Goal: Task Accomplishment & Management: Use online tool/utility

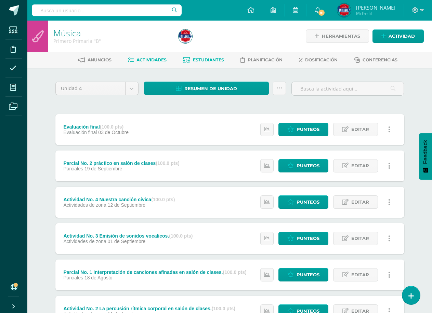
click at [211, 60] on span "Estudiantes" at bounding box center [208, 59] width 31 height 5
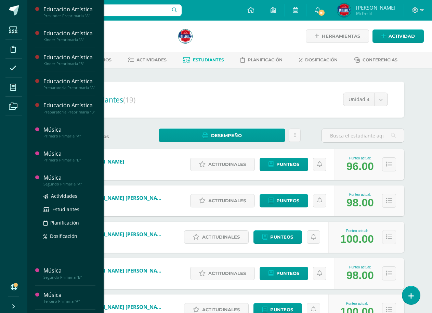
click at [61, 181] on div "Música" at bounding box center [69, 178] width 52 height 8
click at [60, 197] on span "Actividades" at bounding box center [64, 195] width 26 height 7
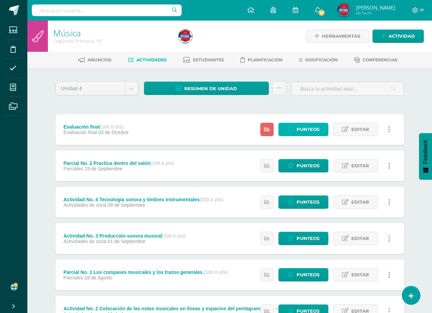
click at [307, 128] on span "Punteos" at bounding box center [308, 129] width 23 height 13
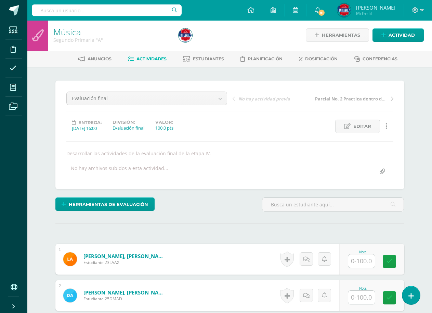
scroll to position [35, 0]
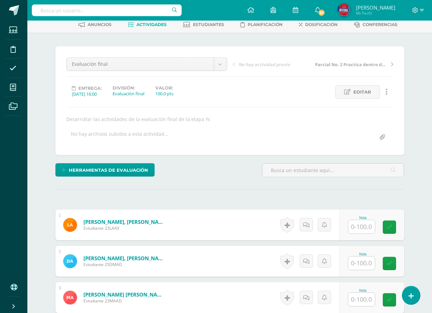
click at [365, 225] on input "text" at bounding box center [362, 226] width 27 height 13
type input "85"
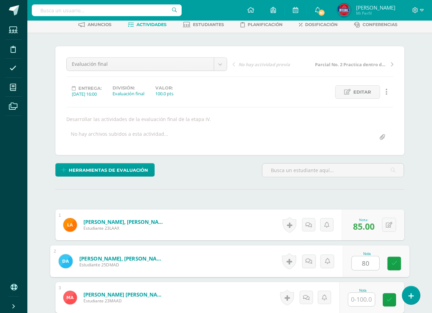
type input "80"
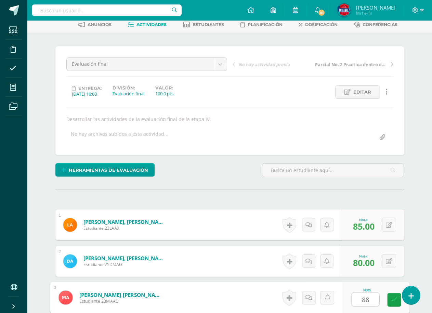
type input "88"
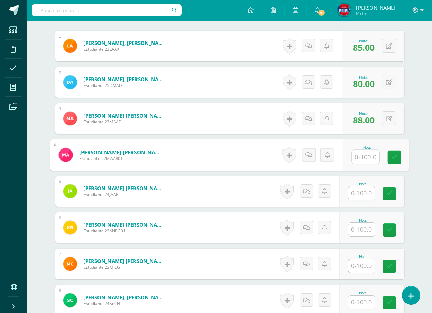
scroll to position [248, 0]
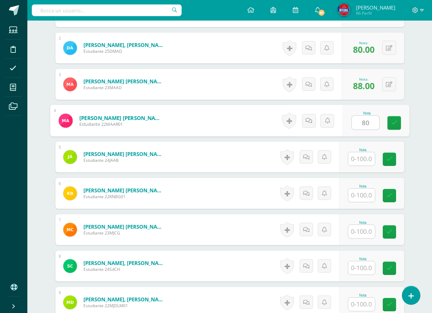
type input "80"
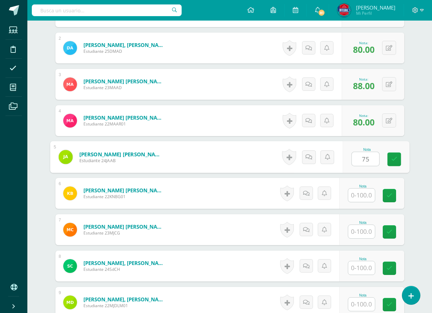
type input "75"
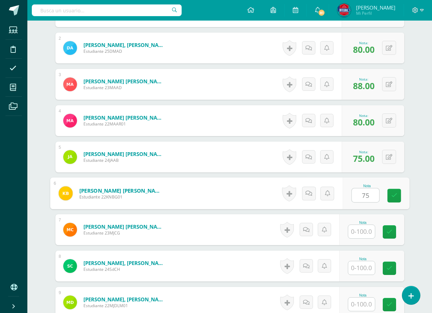
type input "75"
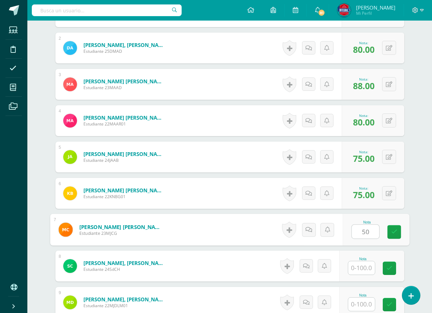
type input "50"
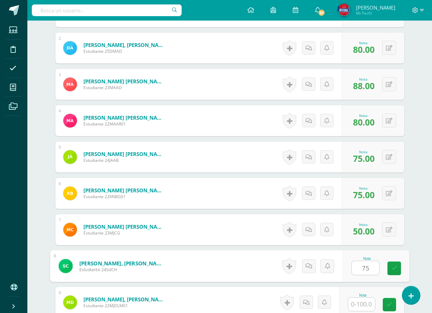
type input "75"
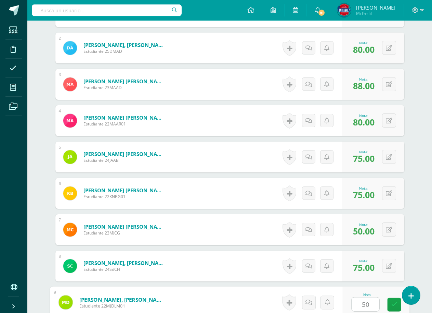
type input "50"
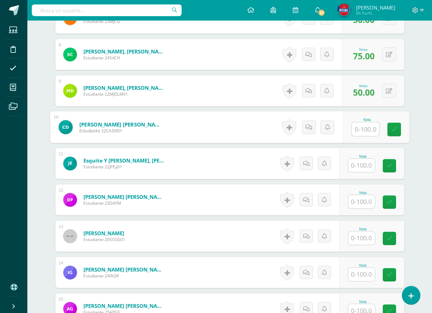
scroll to position [500, 0]
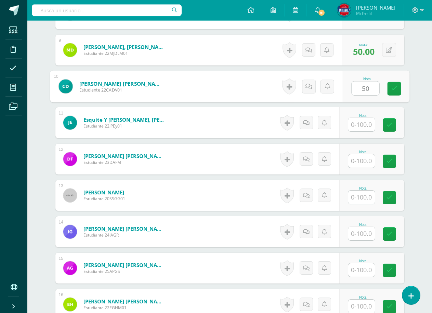
type input "50"
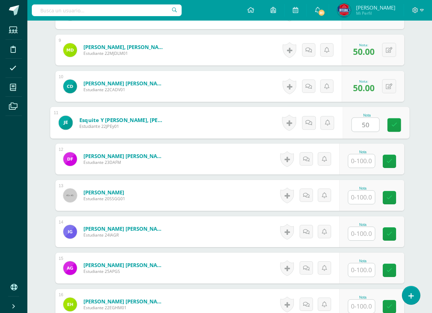
type input "50"
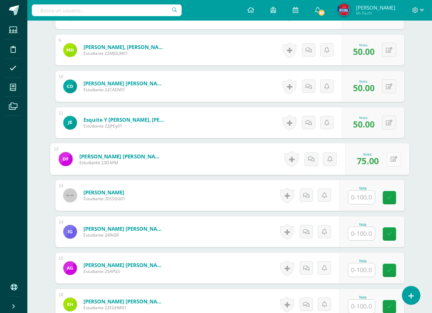
click at [391, 161] on icon at bounding box center [394, 159] width 7 height 6
type input "85"
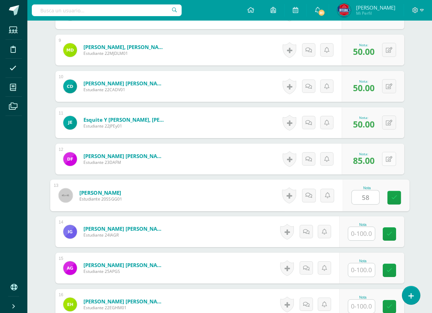
type input "58"
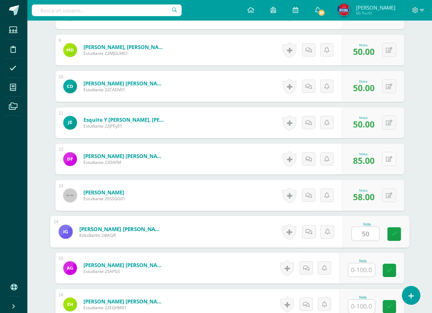
type input "50"
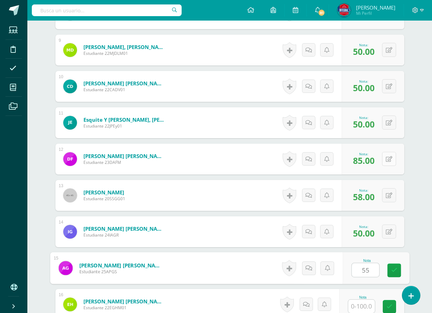
type input "55"
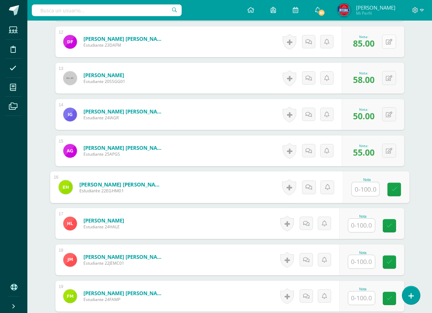
scroll to position [637, 0]
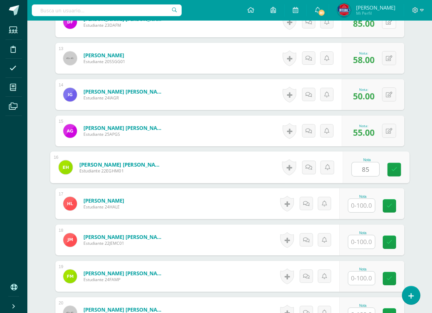
type input "8"
type input "58"
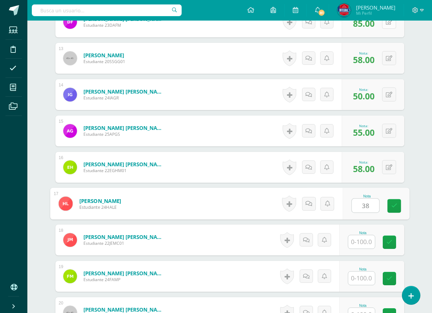
type input "38"
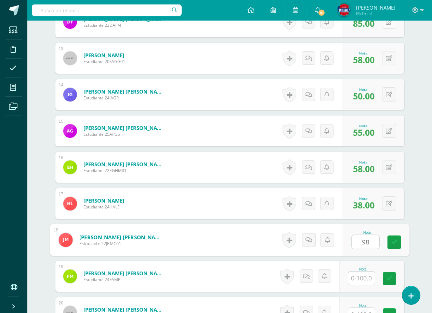
type input "98"
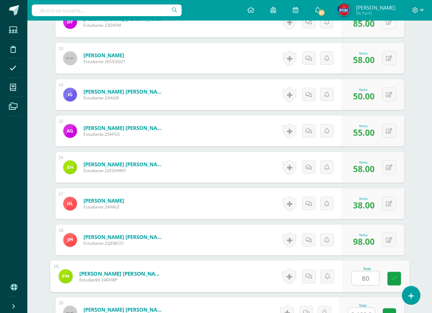
type input "80"
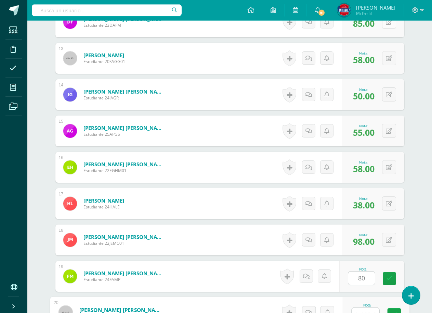
scroll to position [645, 0]
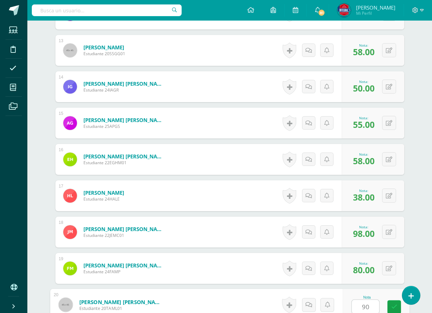
type input "90"
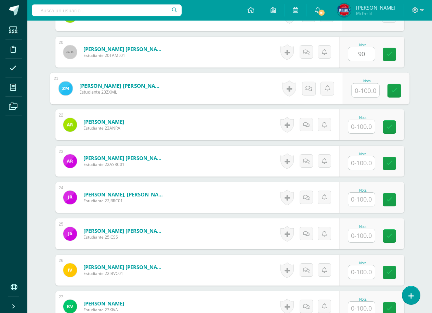
scroll to position [899, 0]
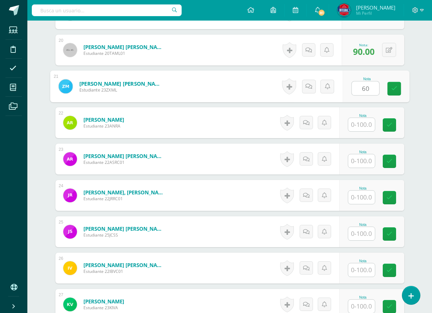
type input "60"
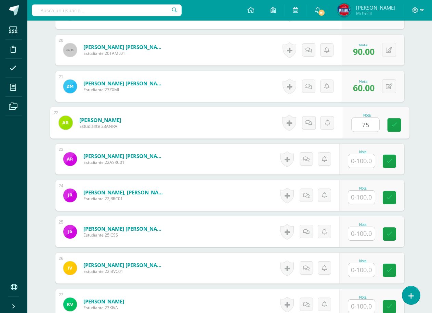
type input "75"
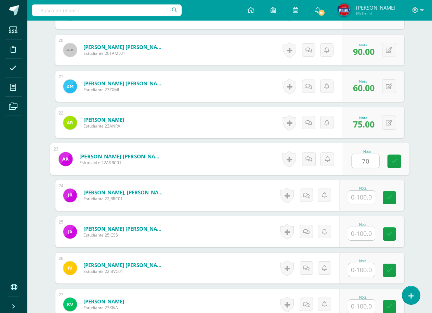
type input "70"
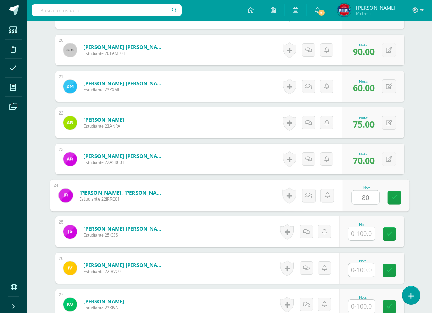
type input "80"
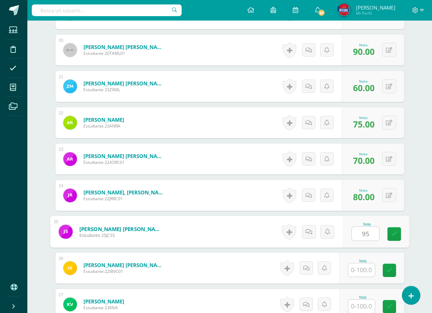
type input "95"
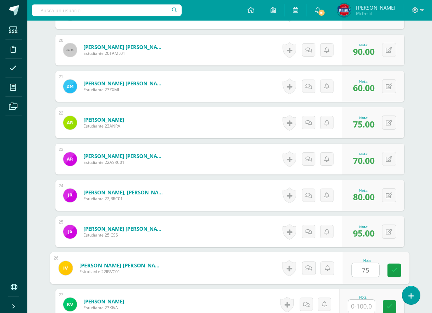
type input "75"
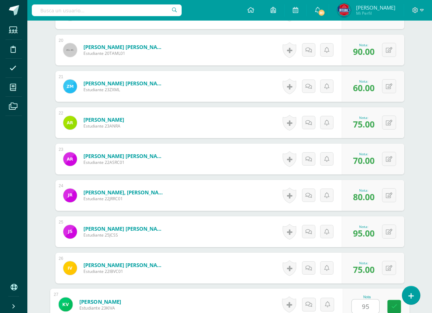
type input "95"
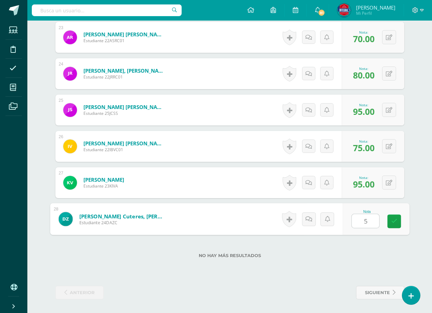
type input "55"
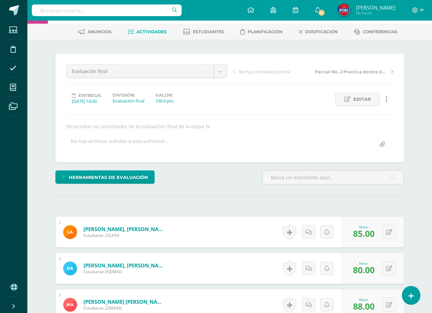
scroll to position [0, 0]
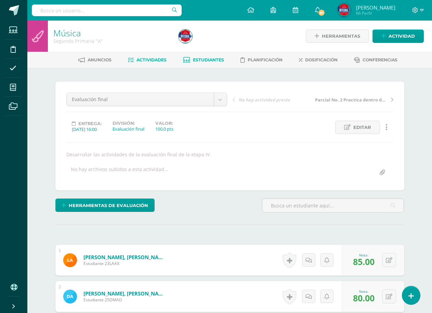
click at [197, 59] on span "Estudiantes" at bounding box center [208, 59] width 31 height 5
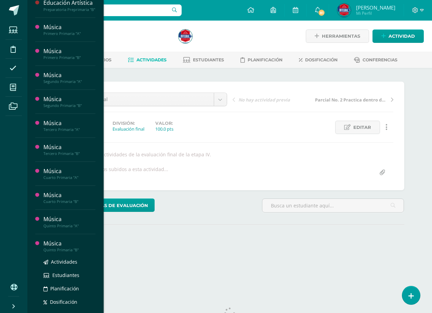
scroll to position [103, 0]
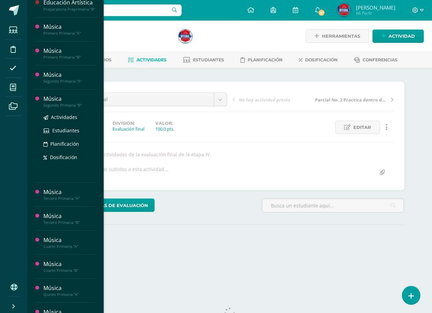
click at [55, 100] on div "Música" at bounding box center [69, 99] width 52 height 8
click at [56, 113] on link "Actividades" at bounding box center [69, 117] width 52 height 8
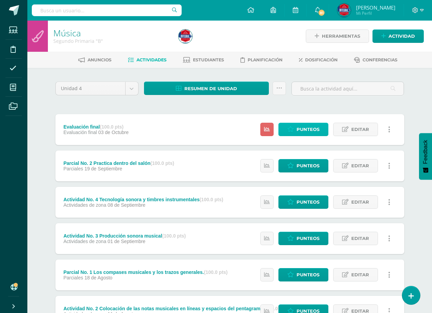
click at [305, 127] on span "Punteos" at bounding box center [308, 129] width 23 height 13
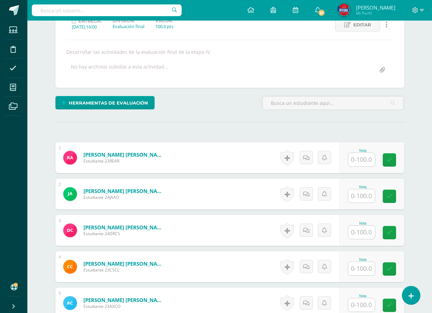
scroll to position [103, 0]
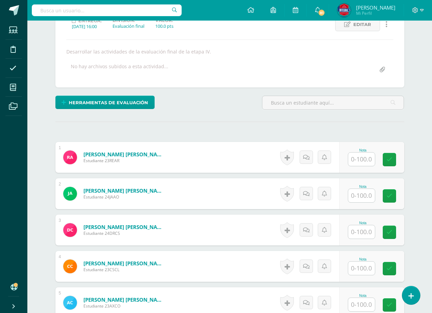
click at [373, 163] on input "text" at bounding box center [362, 158] width 27 height 13
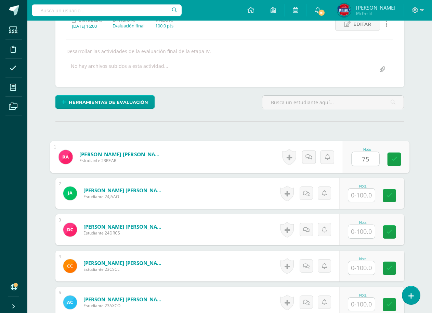
type input "75"
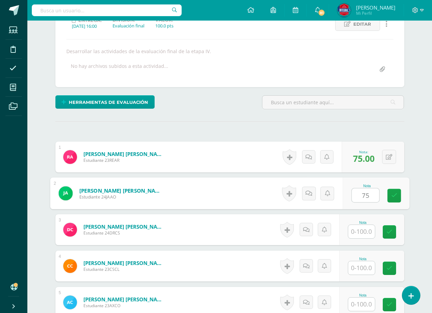
type input "75"
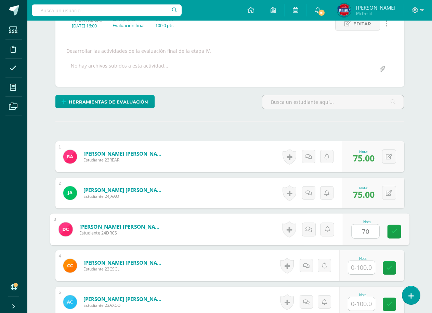
type input "70"
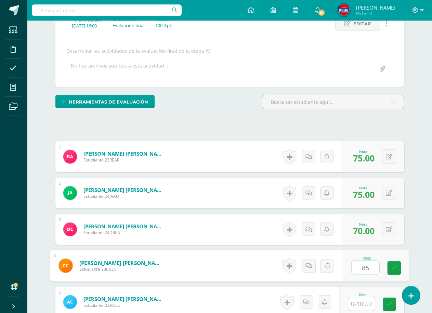
type input "85"
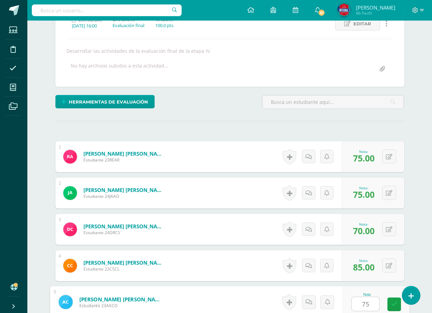
type input "75"
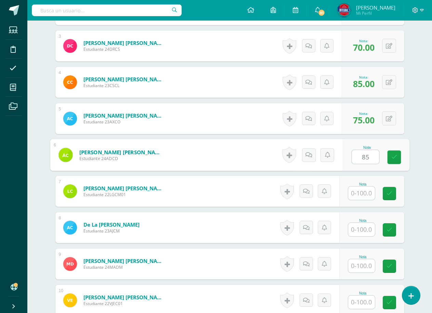
type input "85"
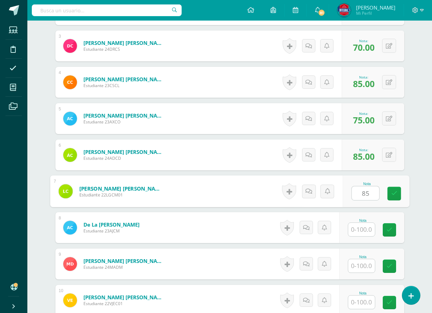
type input "85"
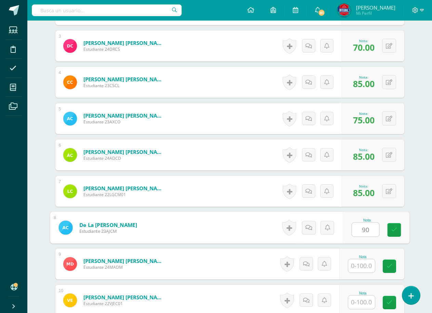
type input "90"
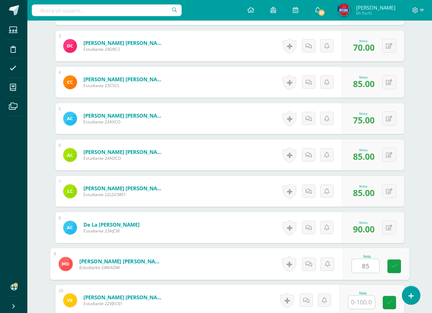
type input "85"
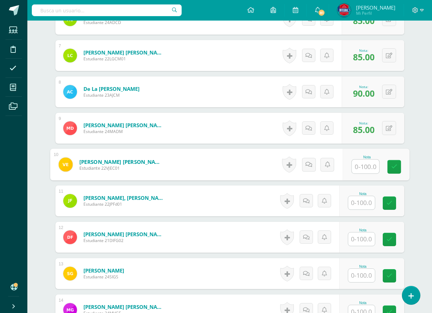
scroll to position [424, 0]
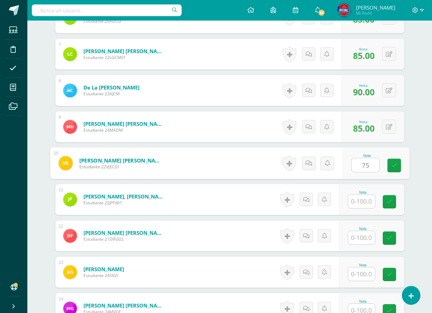
type input "75"
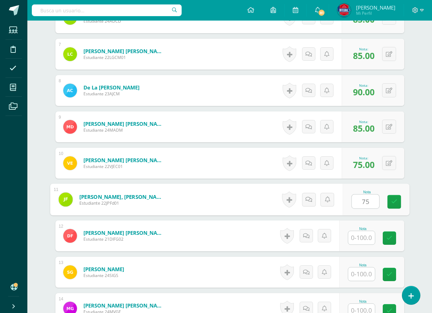
type input "75"
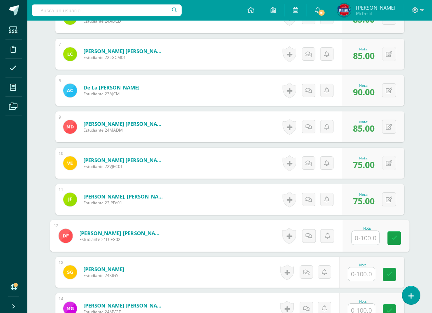
type input "9"
type input "80"
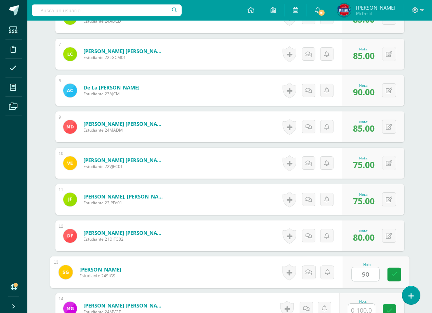
type input "90"
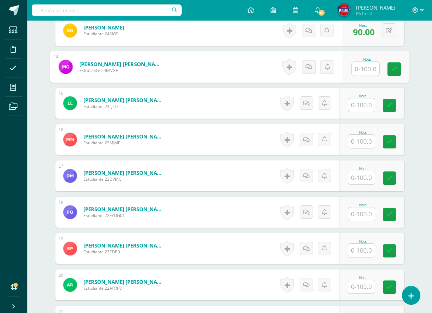
scroll to position [667, 0]
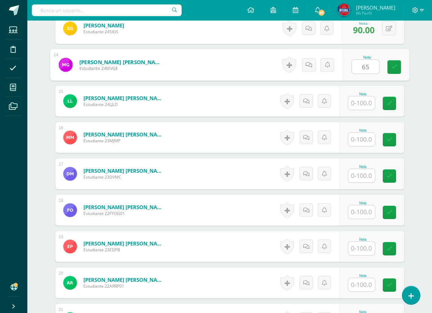
type input "65"
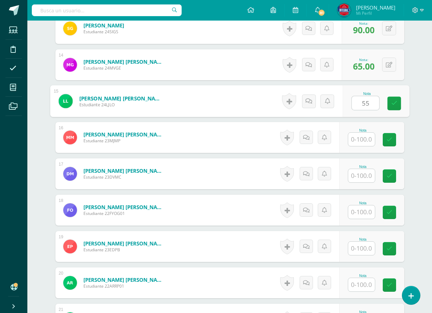
type input "55"
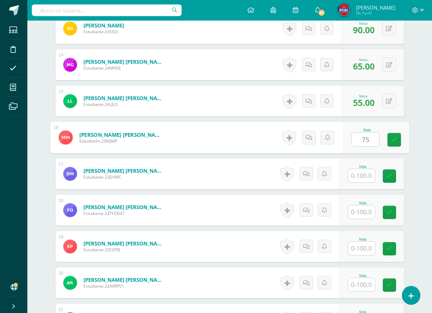
type input "75"
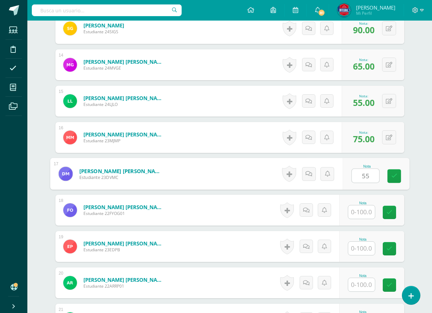
type input "55"
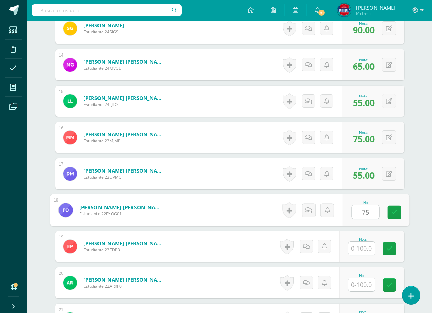
type input "75"
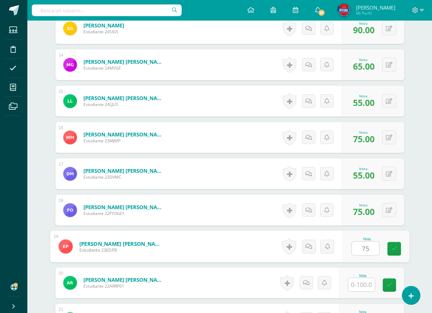
type input "75"
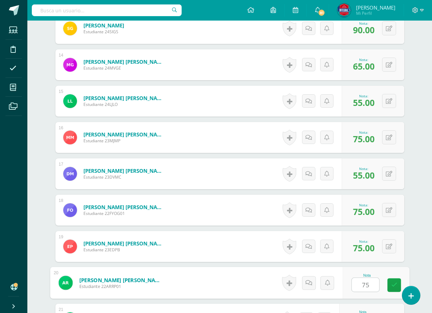
type input "75"
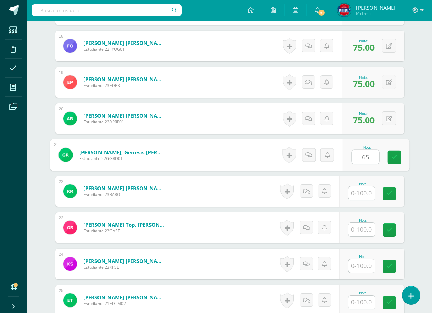
type input "65"
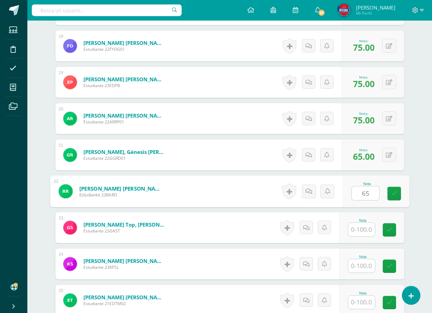
type input "65"
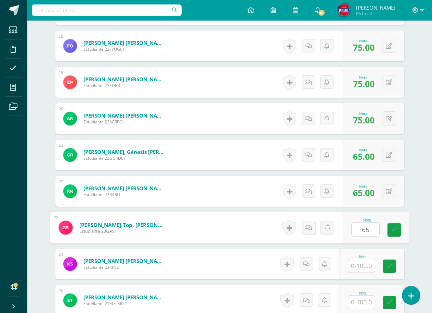
type input "65"
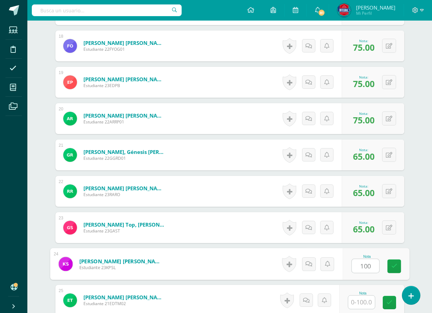
type input "100"
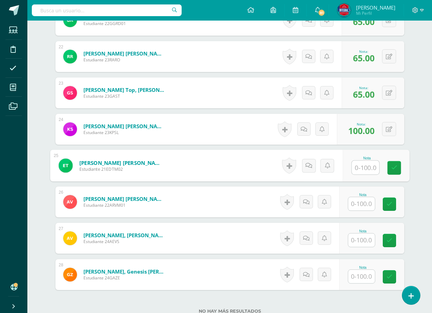
scroll to position [1002, 0]
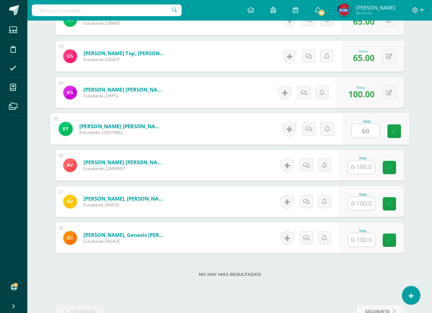
type input "60"
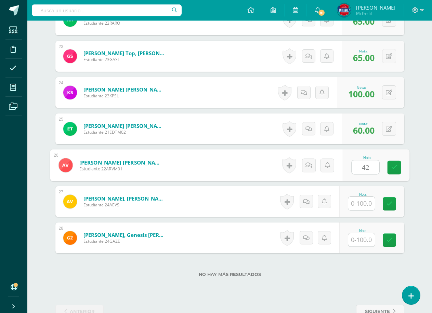
type input "42"
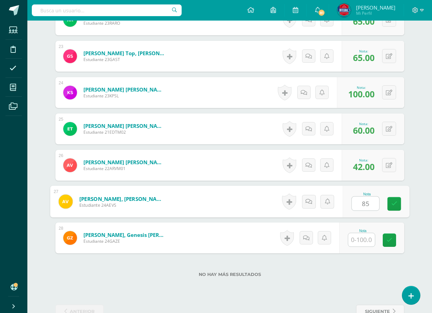
type input "85"
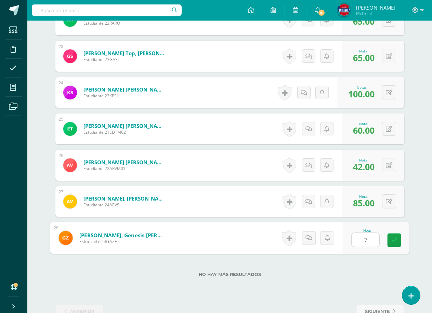
type input "75"
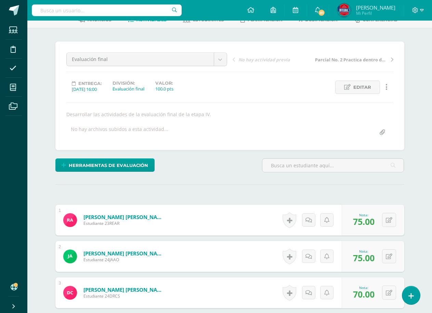
scroll to position [0, 0]
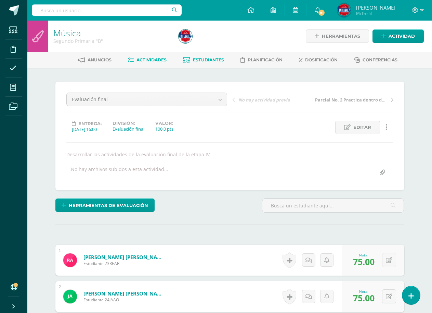
click at [202, 62] on span "Estudiantes" at bounding box center [208, 59] width 31 height 5
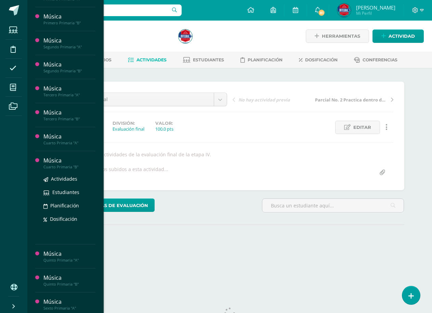
click at [59, 167] on div "Cuarto Primaria "B"" at bounding box center [69, 166] width 52 height 5
click at [60, 177] on span "Actividades" at bounding box center [64, 178] width 26 height 7
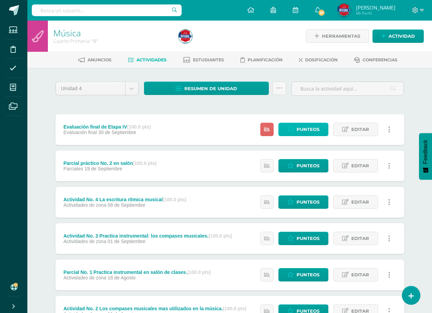
click at [298, 129] on span "Punteos" at bounding box center [308, 129] width 23 height 13
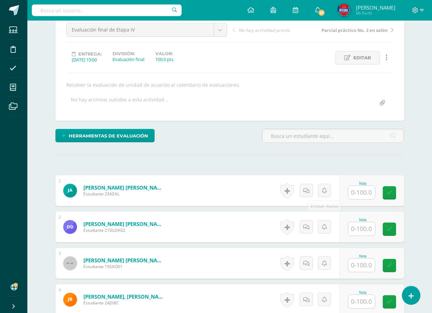
scroll to position [138, 0]
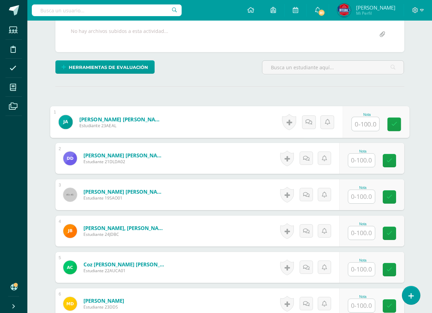
click at [367, 122] on input "text" at bounding box center [365, 124] width 27 height 14
type input "90"
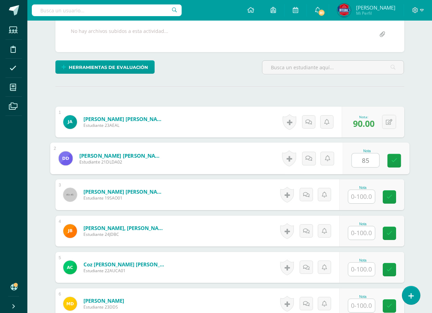
type input "85"
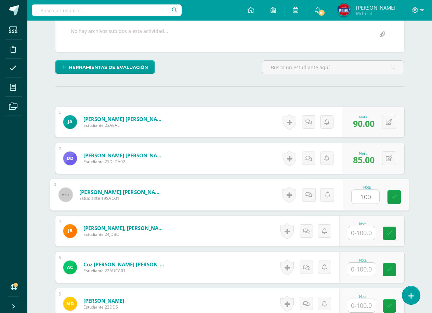
type input "100"
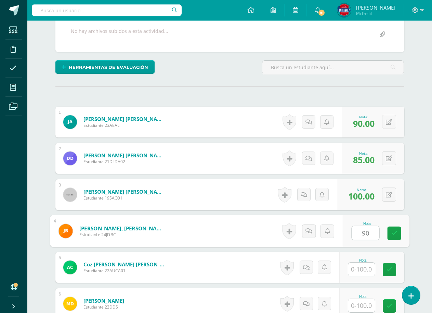
type input "90"
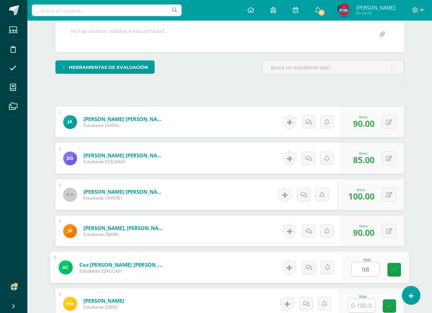
type input "98"
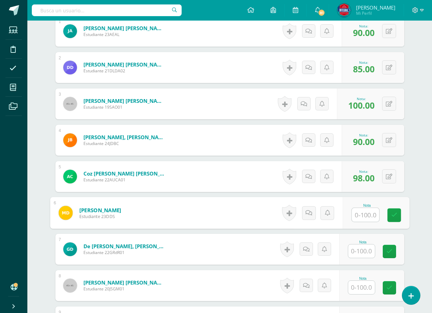
scroll to position [241, 0]
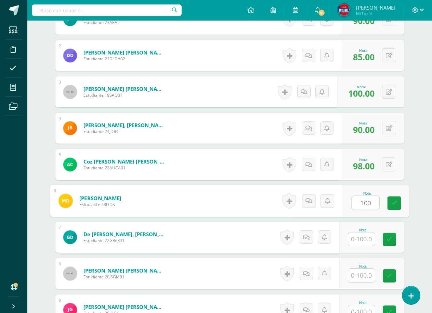
type input "100"
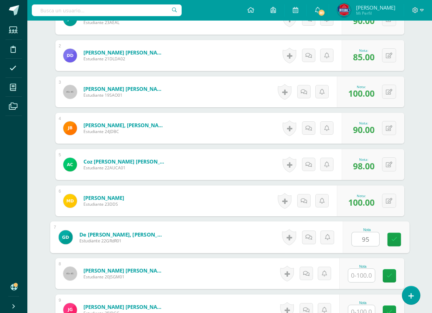
type input "95"
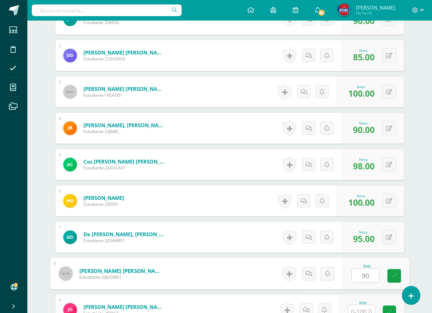
type input "90"
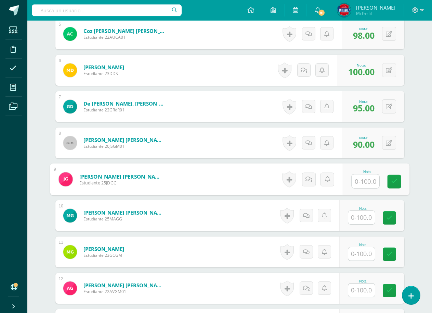
scroll to position [383, 0]
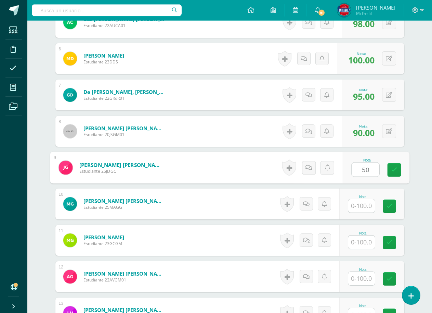
type input "50"
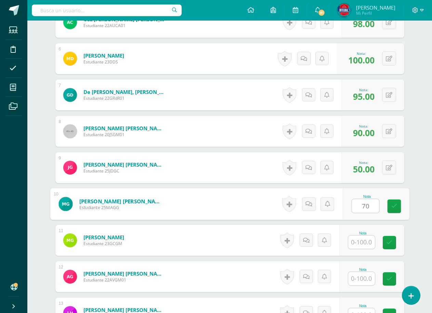
type input "70"
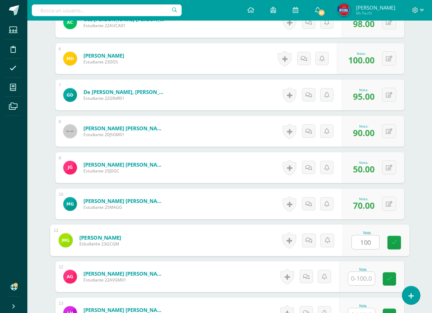
type input "100"
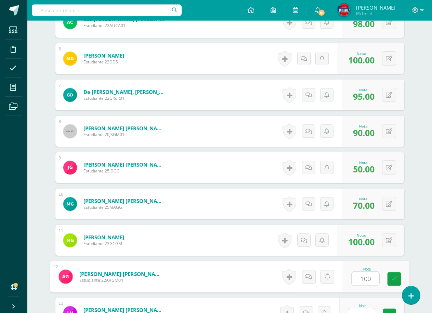
type input "100"
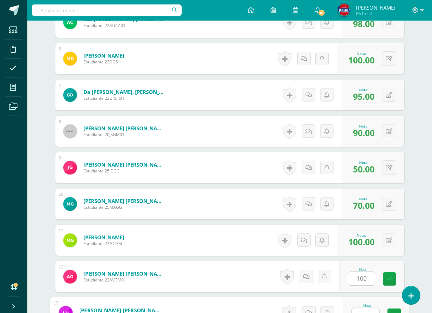
scroll to position [391, 0]
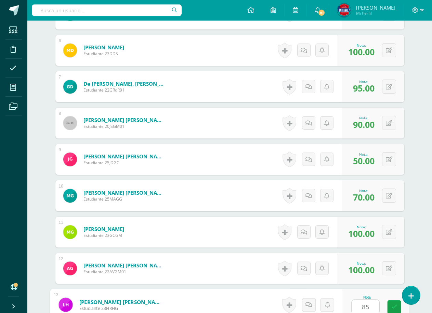
type input "85"
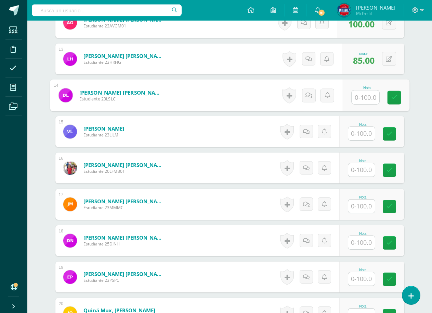
scroll to position [645, 0]
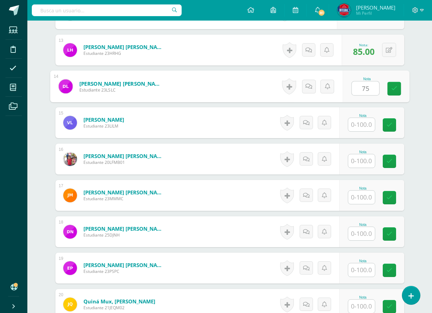
type input "75"
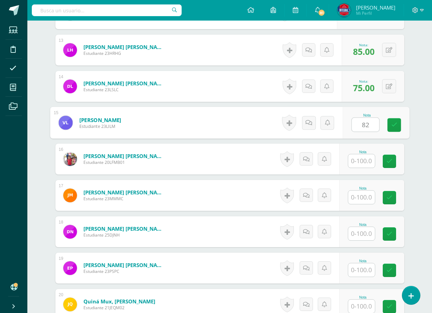
type input "82"
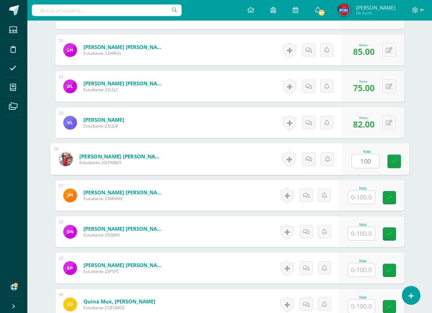
type input "100"
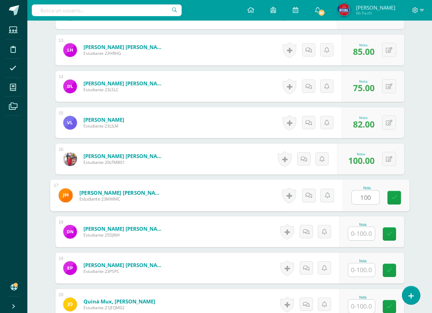
type input "100"
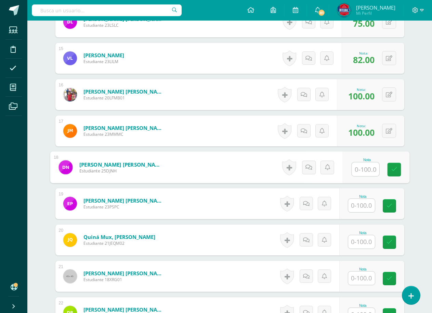
scroll to position [714, 0]
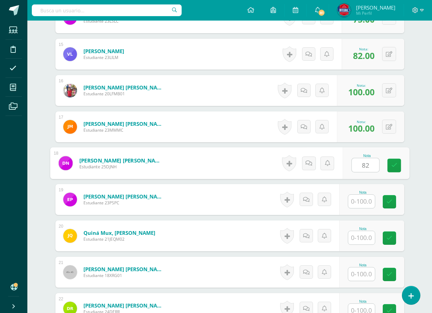
type input "82"
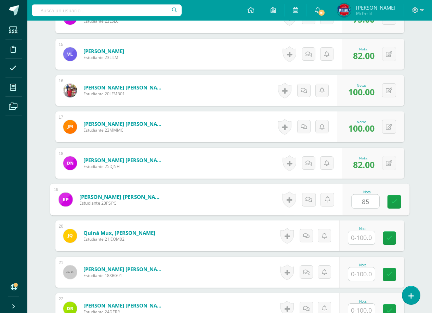
type input "85"
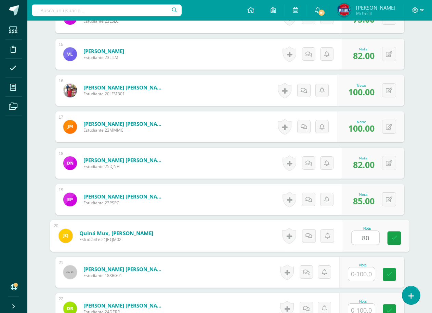
type input "80"
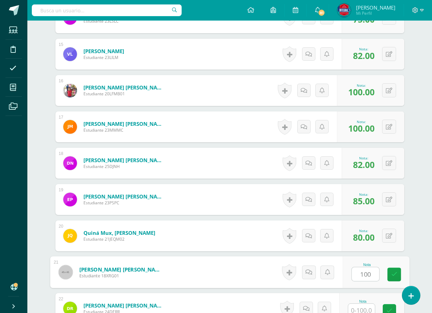
type input "100"
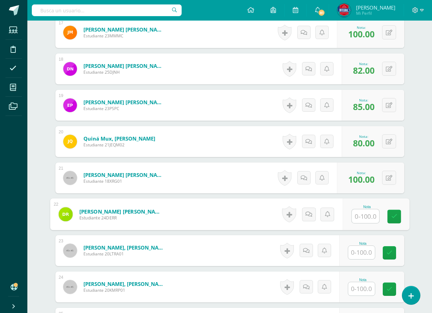
scroll to position [820, 0]
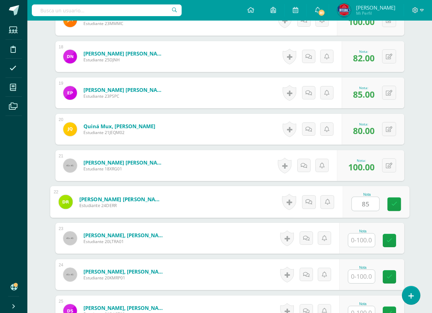
type input "85"
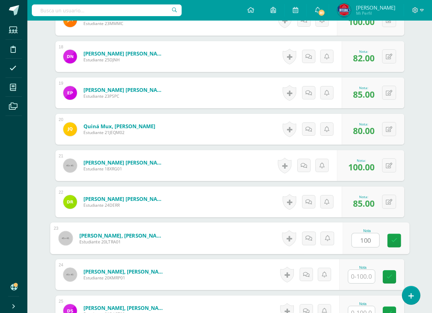
type input "100"
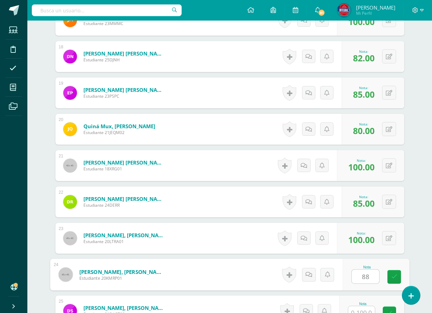
type input "88"
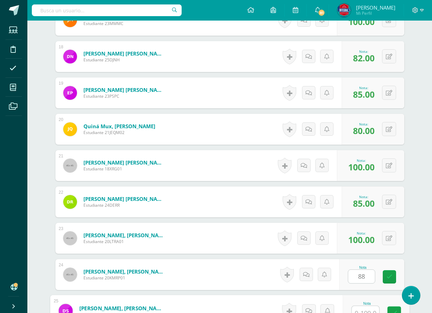
scroll to position [827, 0]
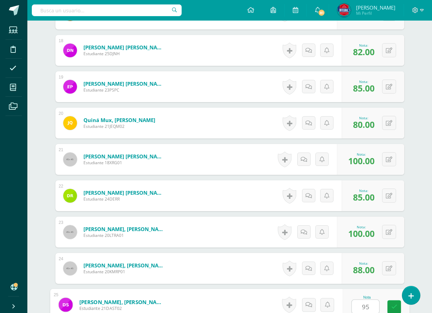
type input "95"
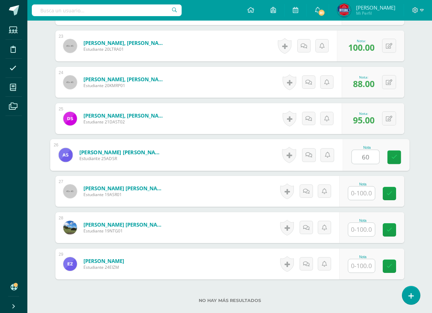
type input "60"
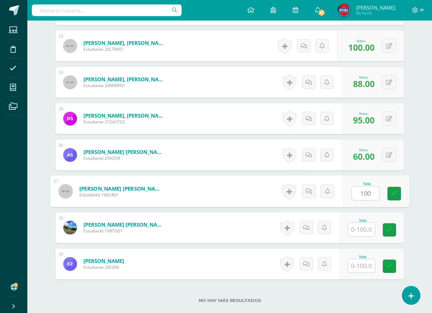
type input "100"
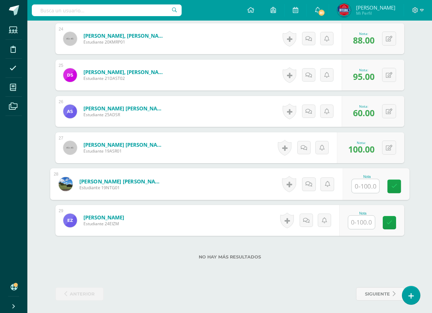
scroll to position [1057, 0]
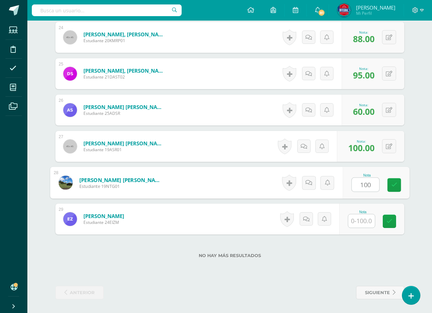
type input "100"
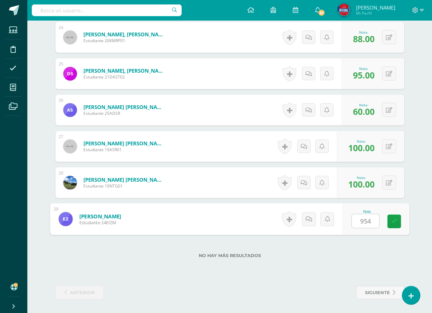
type input "95"
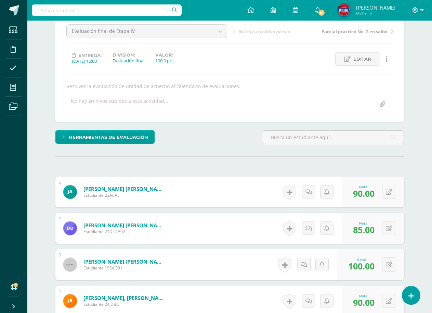
scroll to position [0, 0]
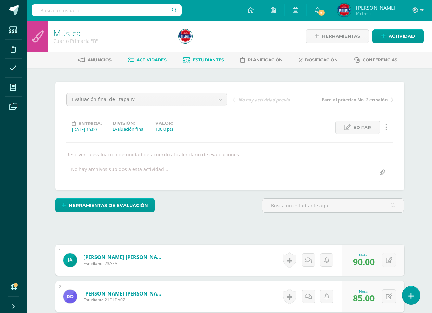
click at [213, 62] on span "Estudiantes" at bounding box center [208, 59] width 31 height 5
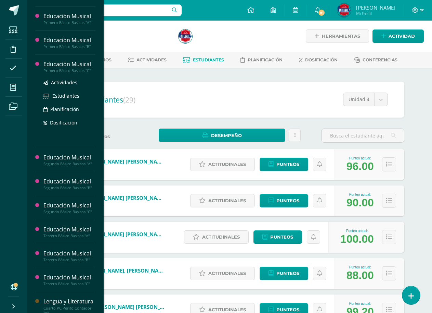
scroll to position [445, 0]
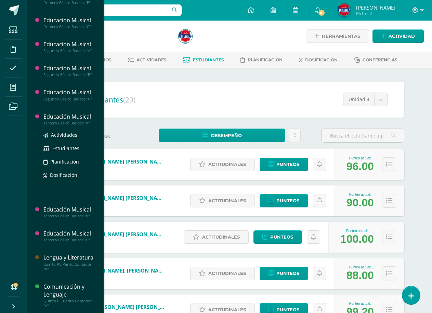
click at [73, 119] on div "Educación Musical" at bounding box center [69, 117] width 52 height 8
click at [72, 133] on span "Actividades" at bounding box center [64, 134] width 26 height 7
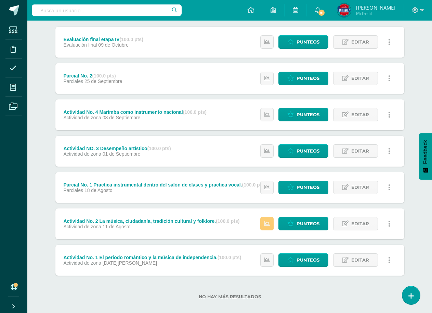
scroll to position [96, 0]
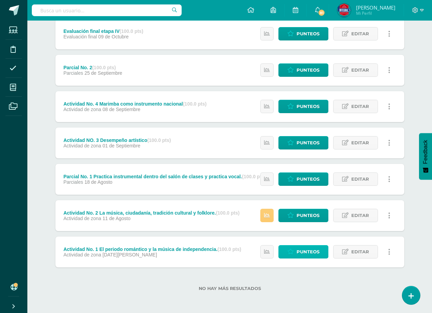
click at [301, 249] on span "Punteos" at bounding box center [308, 251] width 23 height 13
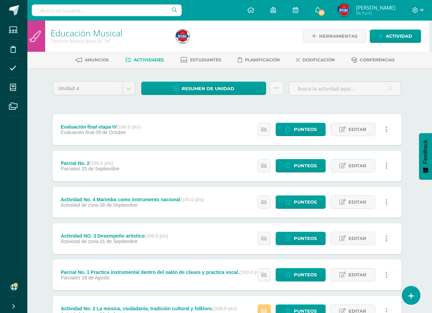
scroll to position [68, 3]
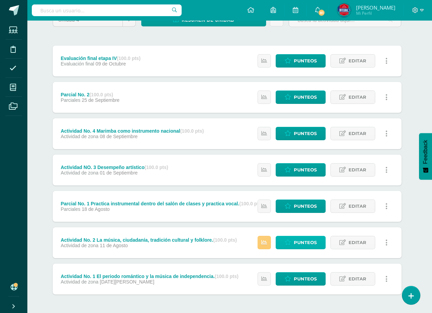
click at [304, 241] on span "Punteos" at bounding box center [305, 242] width 23 height 13
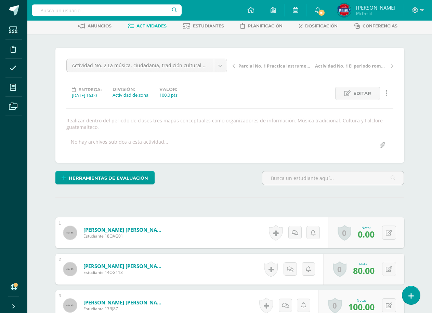
scroll to position [32, 0]
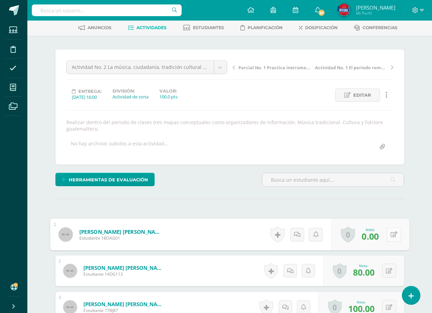
click at [391, 236] on icon at bounding box center [394, 234] width 7 height 6
click at [390, 236] on link at bounding box center [395, 234] width 14 height 14
click at [390, 236] on button at bounding box center [394, 234] width 14 height 14
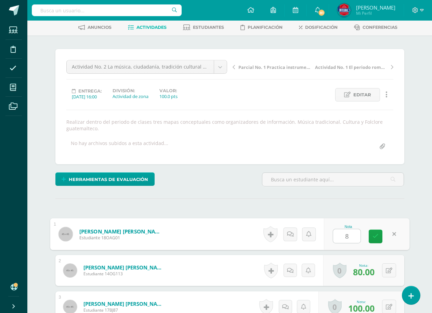
type input "80"
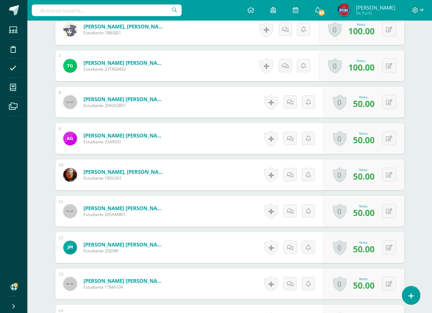
scroll to position [410, 0]
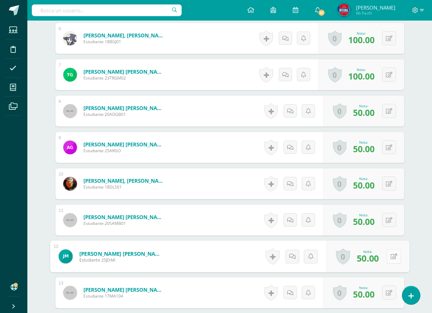
click at [391, 255] on icon at bounding box center [394, 256] width 7 height 6
type input "100"
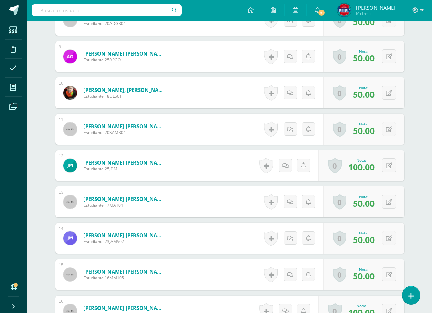
scroll to position [512, 0]
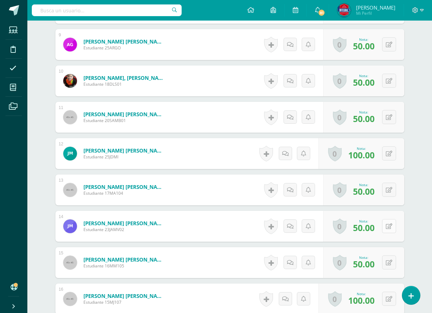
click at [390, 230] on button at bounding box center [389, 226] width 14 height 14
type input "90"
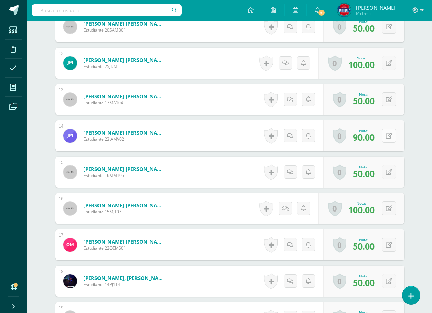
scroll to position [615, 0]
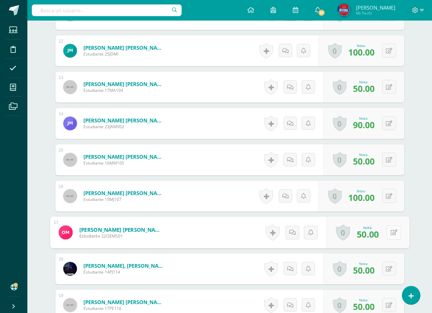
click at [392, 232] on icon at bounding box center [394, 232] width 7 height 6
type input "100"
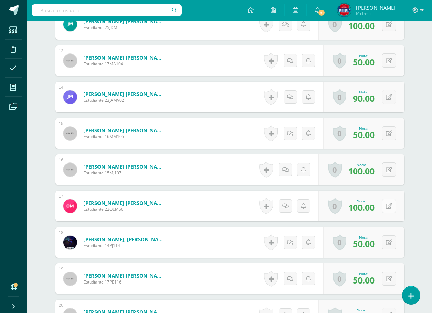
scroll to position [649, 0]
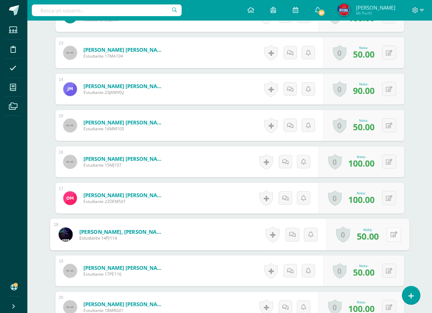
click at [390, 237] on button at bounding box center [394, 234] width 14 height 14
type input "100"
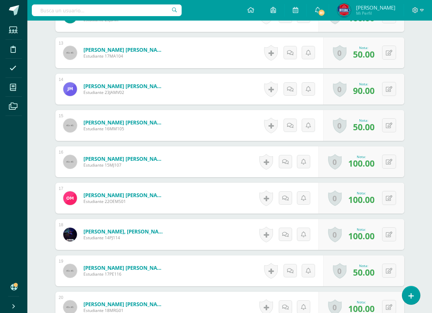
scroll to position [683, 0]
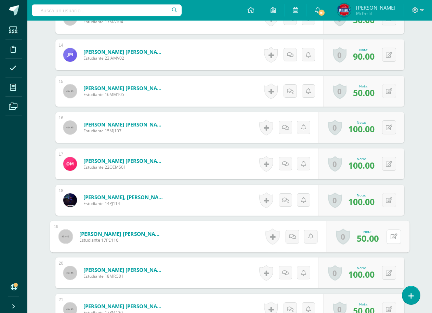
click at [391, 237] on icon at bounding box center [394, 236] width 7 height 6
type input "100"
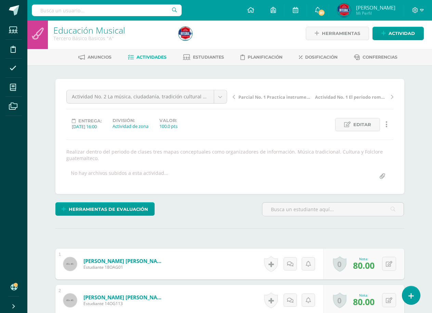
scroll to position [0, 0]
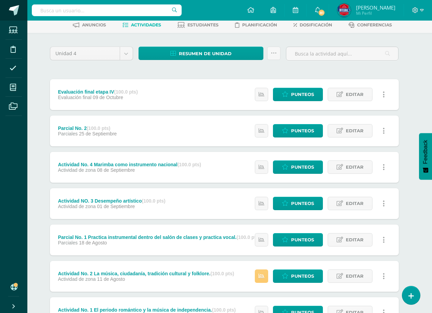
scroll to position [96, 5]
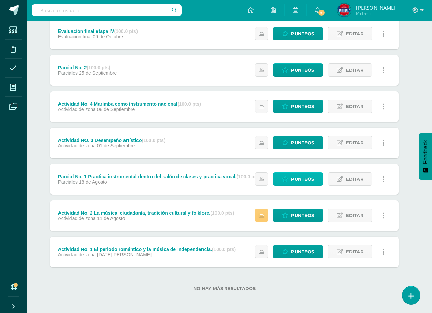
click at [301, 176] on span "Punteos" at bounding box center [302, 179] width 23 height 13
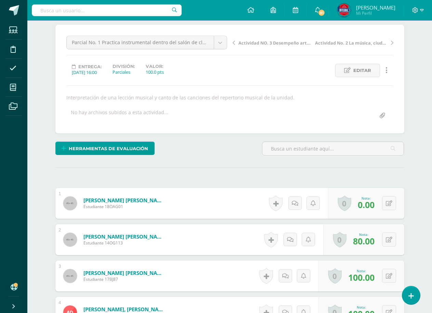
scroll to position [69, 0]
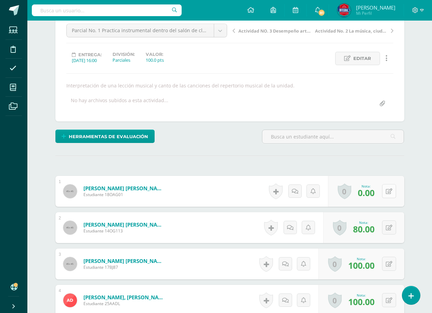
click at [391, 191] on icon at bounding box center [389, 191] width 7 height 6
type input "80"
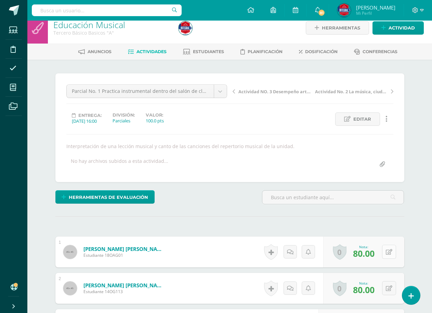
scroll to position [0, 0]
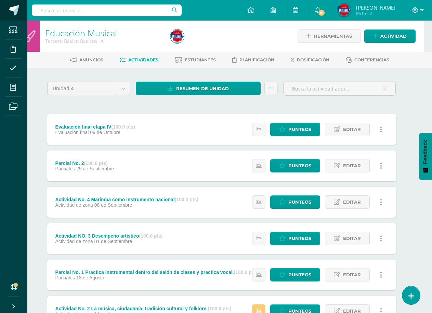
scroll to position [34, 8]
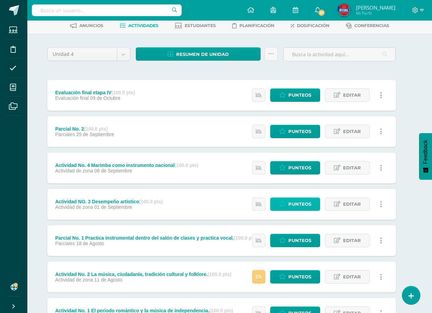
click at [298, 205] on span "Punteos" at bounding box center [300, 204] width 23 height 13
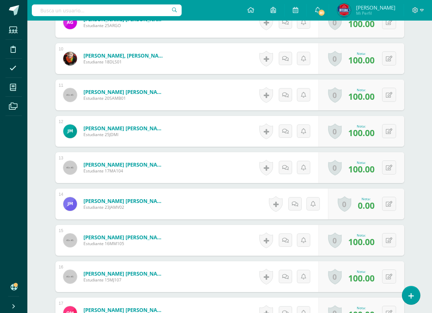
scroll to position [540, 0]
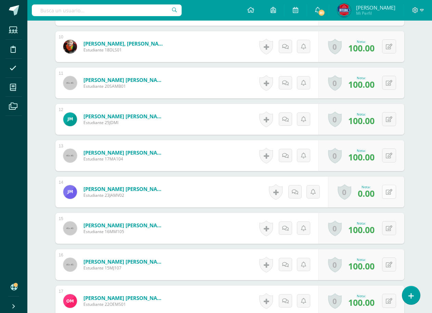
click at [391, 187] on button at bounding box center [389, 192] width 14 height 14
type input "90"
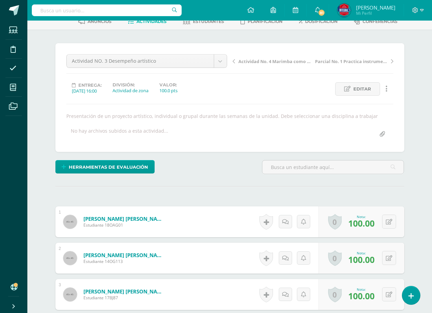
scroll to position [0, 0]
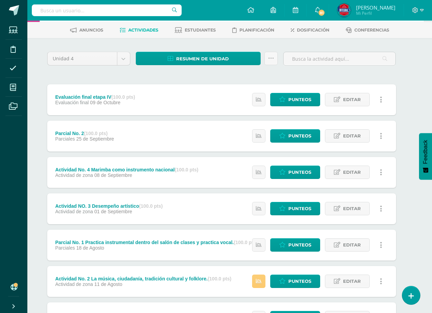
scroll to position [34, 8]
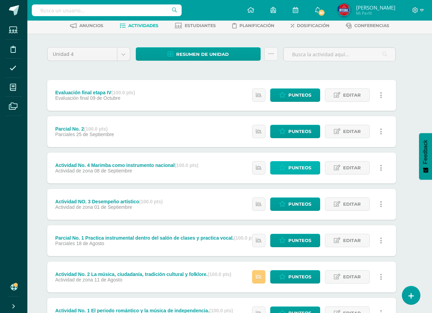
click at [297, 170] on span "Punteos" at bounding box center [300, 167] width 23 height 13
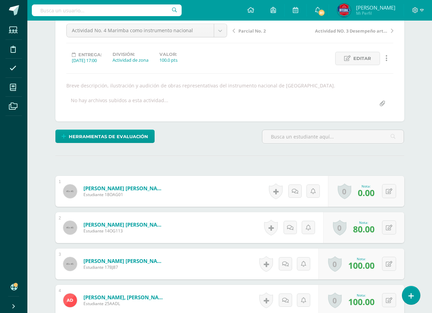
scroll to position [69, 0]
click at [391, 189] on icon at bounding box center [389, 191] width 7 height 6
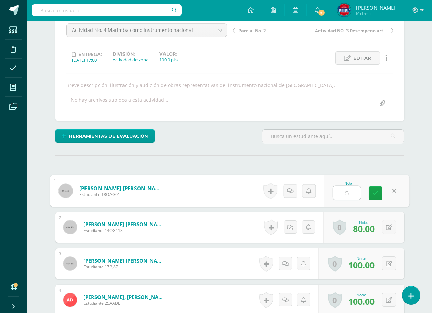
type input "50"
click at [370, 196] on link at bounding box center [376, 193] width 14 height 14
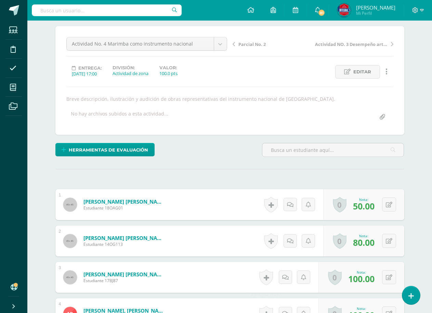
scroll to position [28, 0]
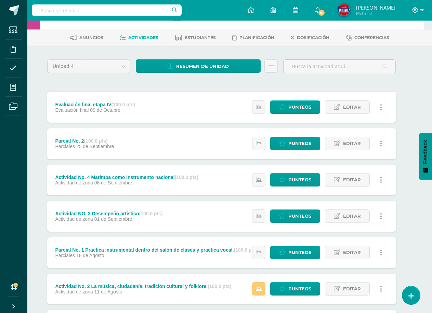
scroll to position [0, 8]
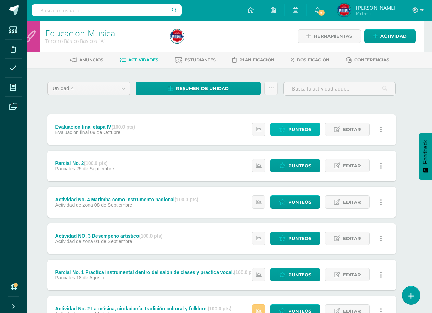
click at [297, 133] on span "Punteos" at bounding box center [300, 129] width 23 height 13
click at [301, 166] on span "Punteos" at bounding box center [300, 165] width 23 height 13
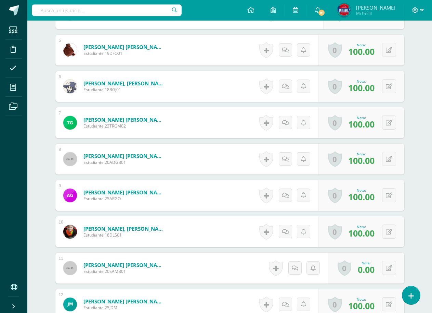
scroll to position [389, 0]
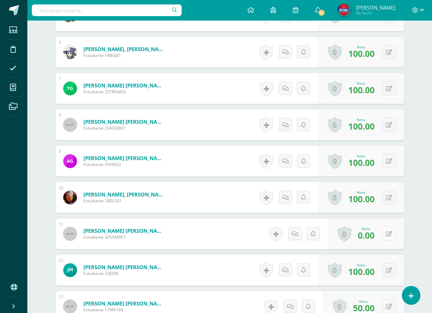
click at [390, 236] on icon at bounding box center [389, 234] width 7 height 6
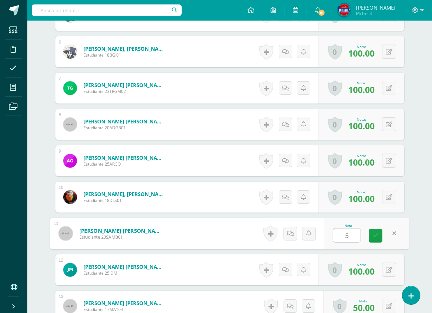
type input "50"
click at [379, 237] on link at bounding box center [376, 236] width 14 height 14
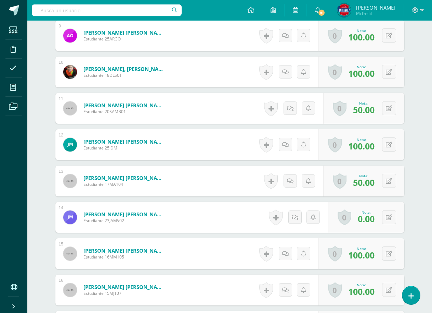
scroll to position [527, 0]
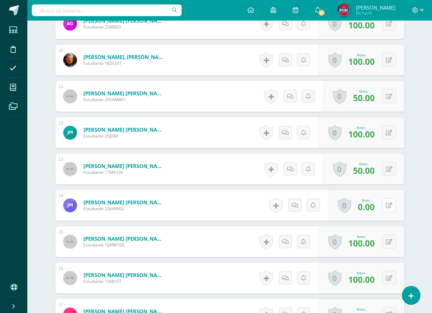
click at [389, 207] on icon at bounding box center [389, 205] width 7 height 6
type input "100"
click at [389, 207] on link at bounding box center [395, 205] width 14 height 14
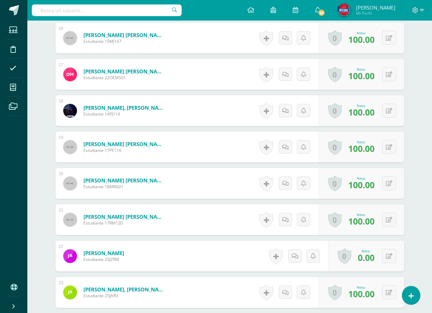
scroll to position [801, 0]
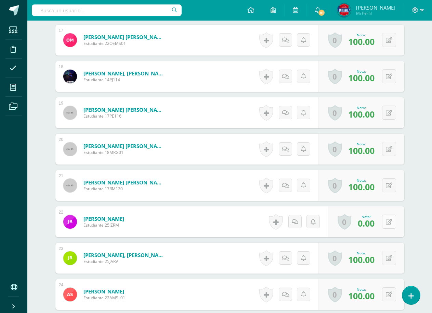
click at [390, 224] on icon at bounding box center [389, 222] width 7 height 6
type input "50"
click at [371, 222] on link at bounding box center [376, 224] width 14 height 14
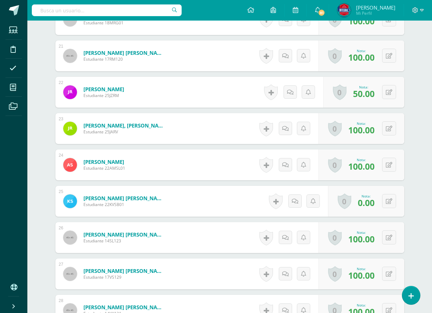
scroll to position [938, 0]
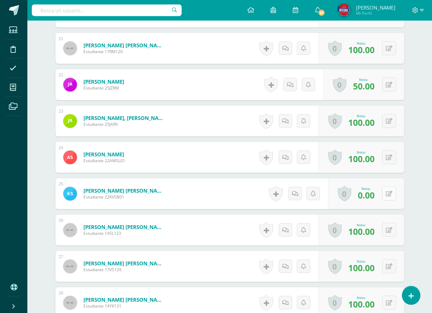
click at [387, 194] on icon at bounding box center [389, 194] width 7 height 6
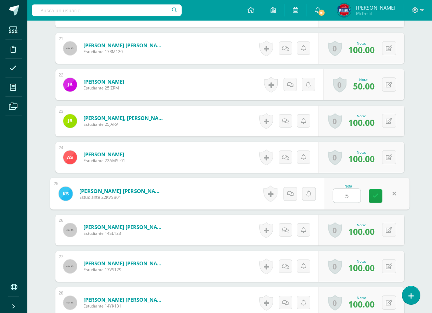
type input "50"
click at [374, 201] on link at bounding box center [376, 196] width 14 height 14
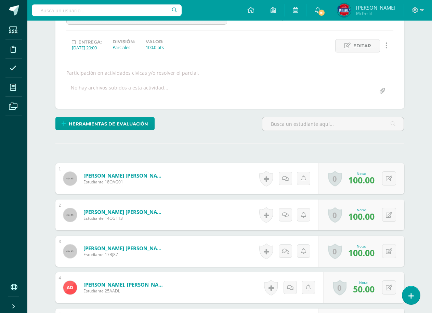
scroll to position [0, 0]
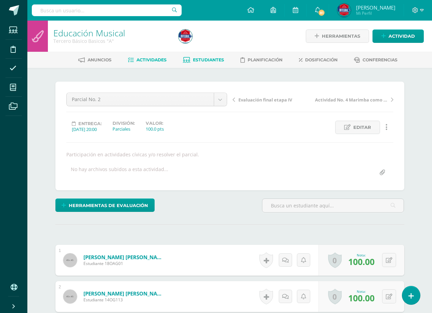
click at [207, 56] on link "Estudiantes" at bounding box center [203, 59] width 41 height 11
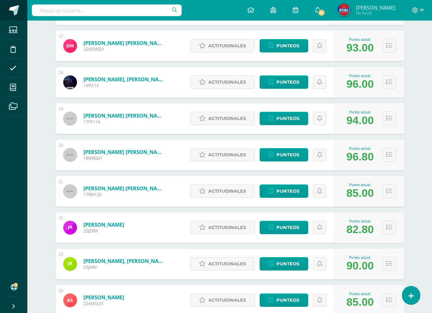
scroll to position [687, 0]
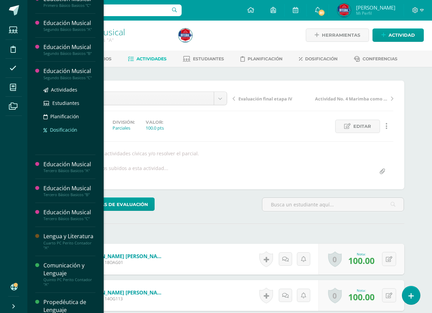
scroll to position [471, 0]
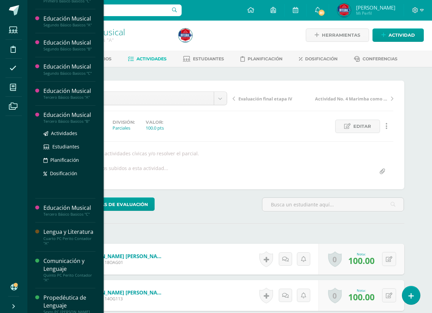
click at [77, 115] on div "Educación Musical" at bounding box center [69, 115] width 52 height 8
click at [66, 131] on span "Actividades" at bounding box center [64, 133] width 26 height 7
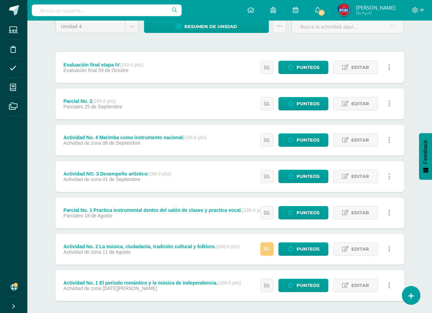
scroll to position [61, 0]
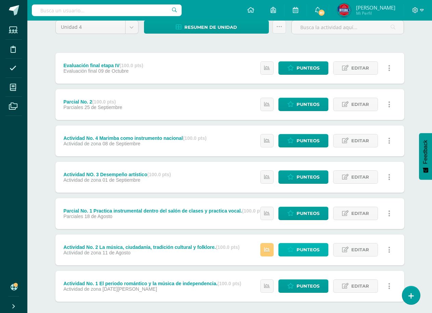
click at [309, 248] on span "Punteos" at bounding box center [308, 249] width 23 height 13
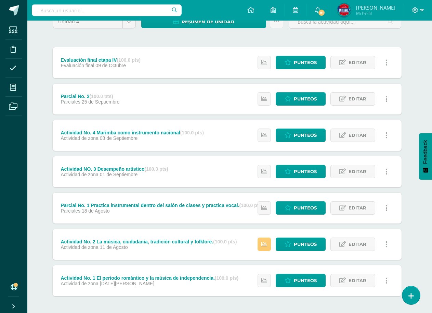
scroll to position [68, 3]
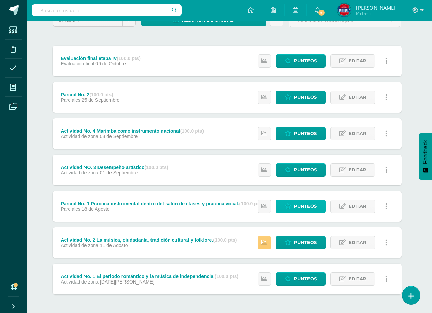
click at [302, 203] on span "Punteos" at bounding box center [305, 206] width 23 height 13
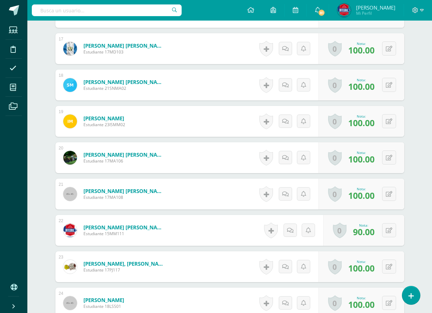
scroll to position [826, 0]
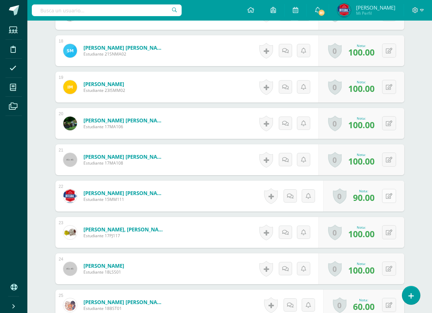
click at [390, 197] on icon at bounding box center [389, 196] width 7 height 6
type input "100"
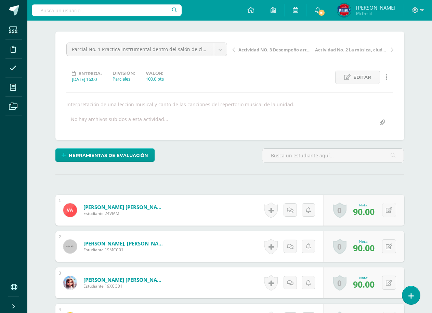
scroll to position [0, 0]
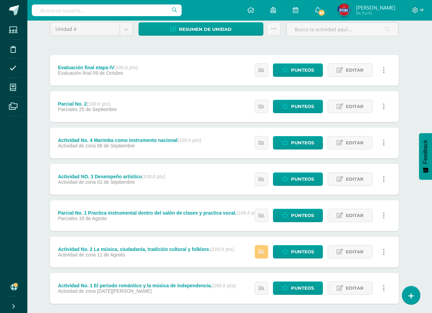
scroll to position [68, 5]
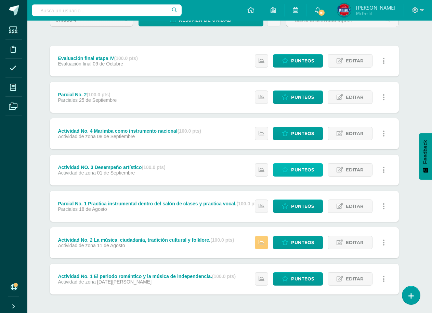
click at [301, 172] on span "Punteos" at bounding box center [302, 169] width 23 height 13
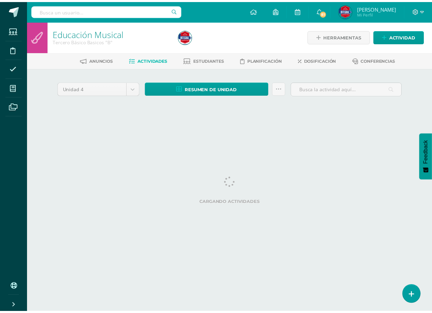
scroll to position [0, 8]
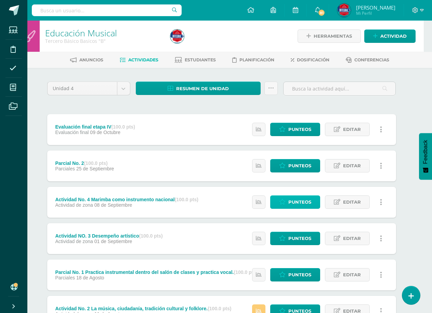
click at [304, 202] on span "Punteos" at bounding box center [300, 202] width 23 height 13
click at [299, 166] on span "Punteos" at bounding box center [300, 165] width 23 height 13
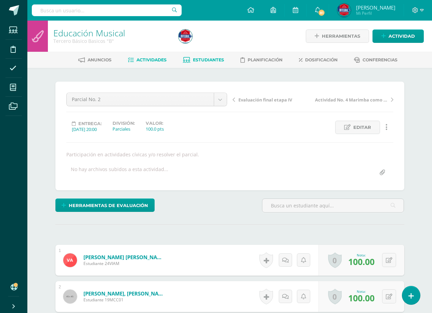
click at [208, 62] on span "Estudiantes" at bounding box center [208, 59] width 31 height 5
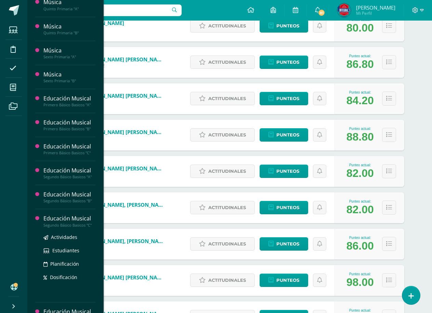
scroll to position [307, 0]
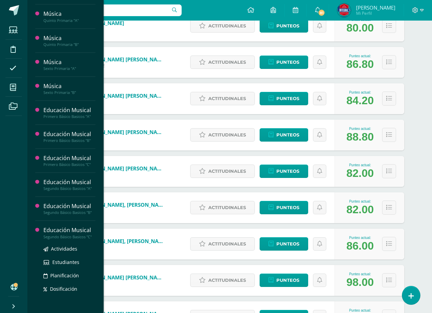
click at [76, 228] on div "Educación Musical" at bounding box center [69, 230] width 52 height 8
click at [60, 250] on span "Actividades" at bounding box center [64, 248] width 26 height 7
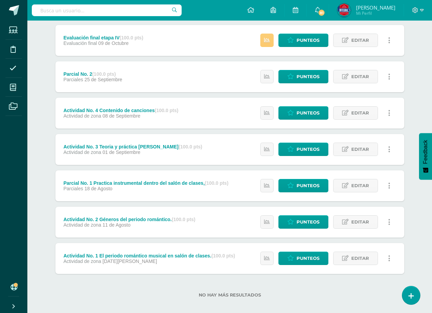
scroll to position [96, 0]
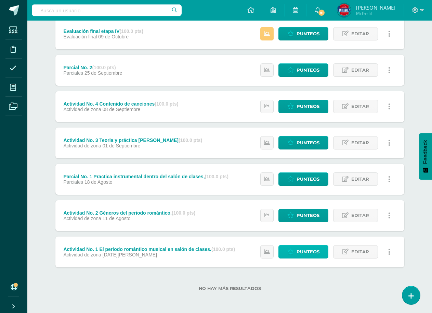
click at [312, 252] on span "Punteos" at bounding box center [308, 251] width 23 height 13
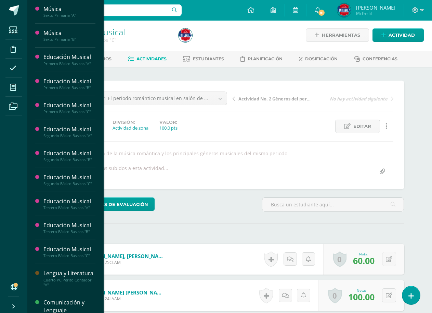
scroll to position [432, 0]
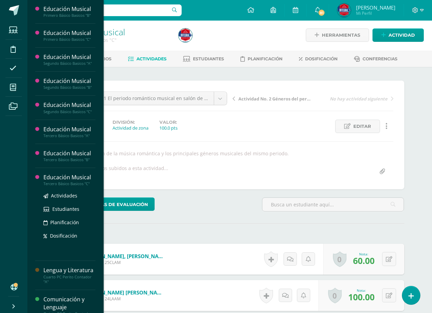
click at [62, 180] on div "Educación Musical" at bounding box center [69, 177] width 52 height 8
click at [60, 196] on span "Actividades" at bounding box center [64, 195] width 26 height 7
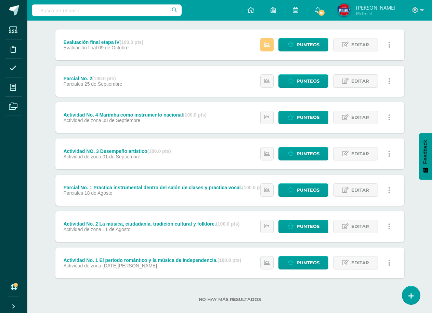
scroll to position [96, 0]
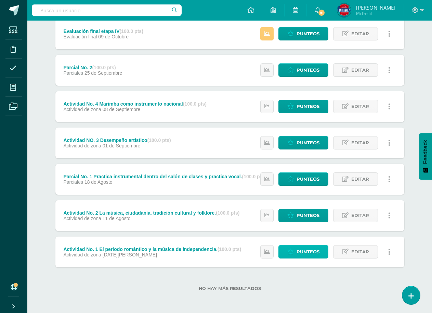
click at [309, 254] on span "Punteos" at bounding box center [308, 251] width 23 height 13
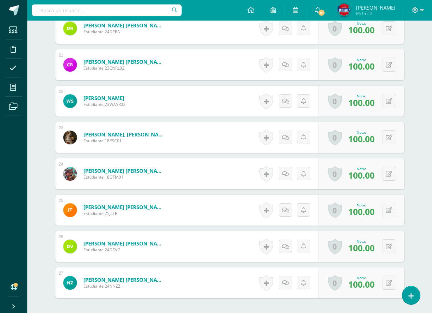
scroll to position [985, 0]
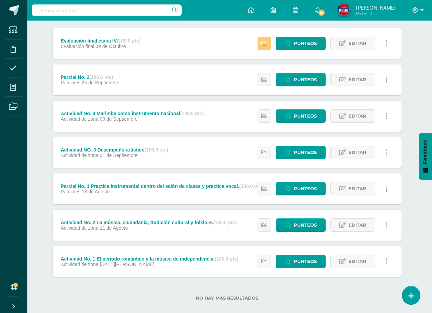
scroll to position [96, 3]
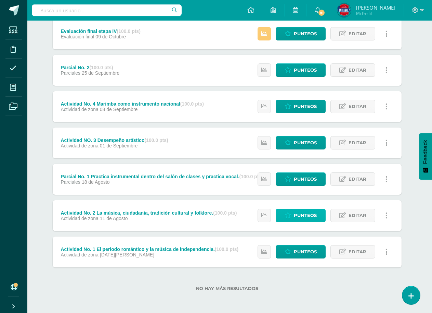
click at [303, 212] on span "Punteos" at bounding box center [305, 215] width 23 height 13
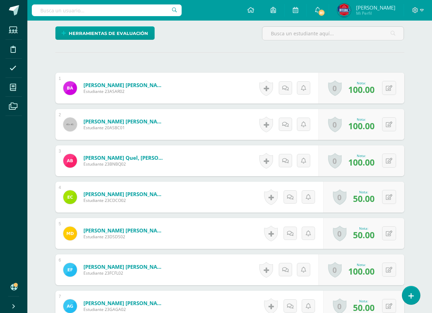
scroll to position [190, 0]
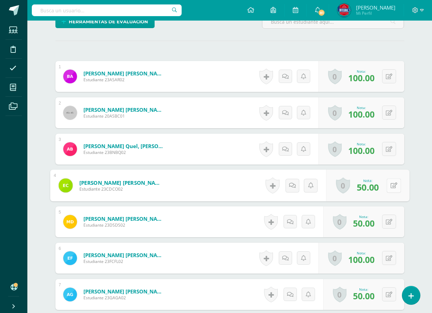
click at [392, 185] on icon at bounding box center [394, 185] width 7 height 6
type input "80"
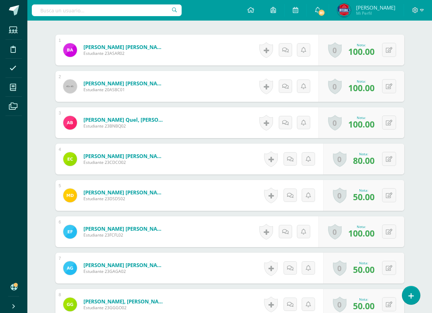
scroll to position [224, 0]
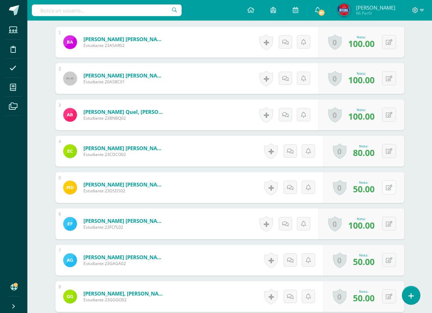
click at [390, 188] on icon at bounding box center [389, 188] width 7 height 6
type input "80"
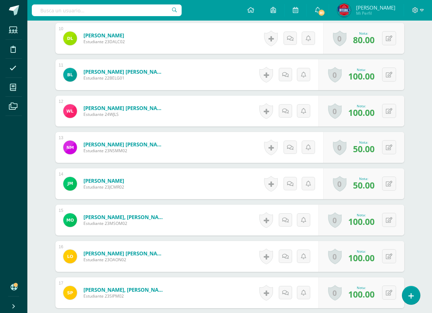
scroll to position [567, 0]
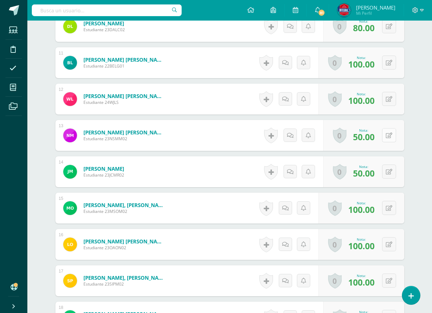
click at [391, 136] on icon at bounding box center [389, 136] width 7 height 6
type input "100"
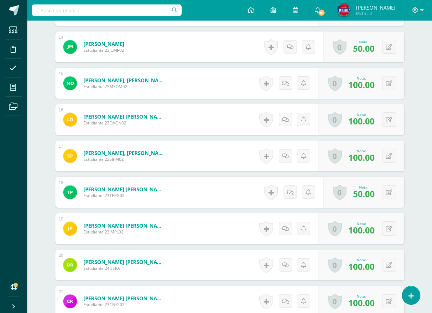
scroll to position [704, 0]
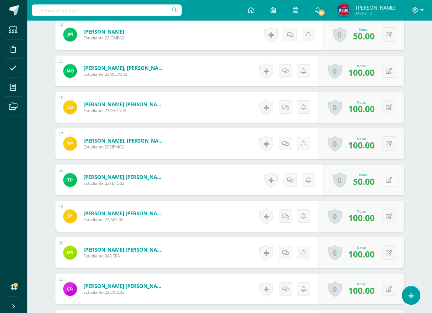
click at [390, 178] on button at bounding box center [389, 180] width 14 height 14
type input "100"
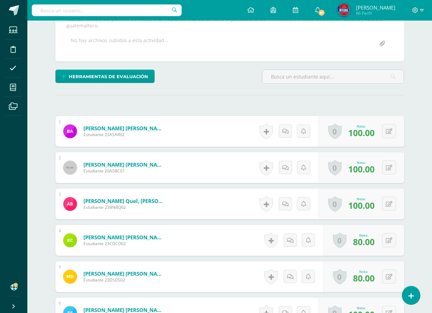
scroll to position [0, 0]
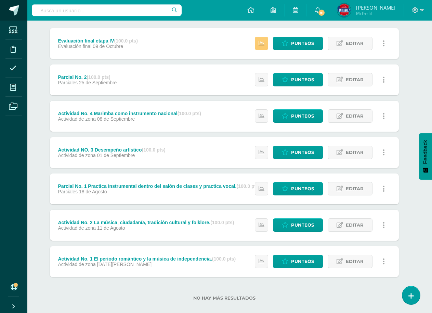
scroll to position [96, 5]
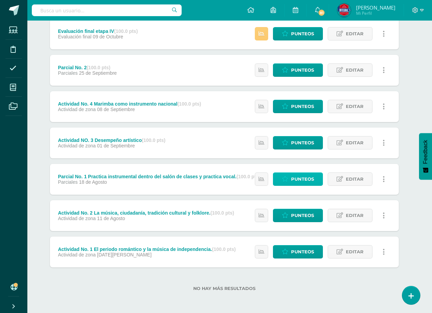
click at [295, 179] on span "Punteos" at bounding box center [302, 179] width 23 height 13
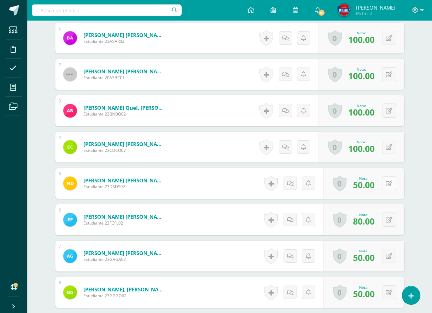
scroll to position [231, 0]
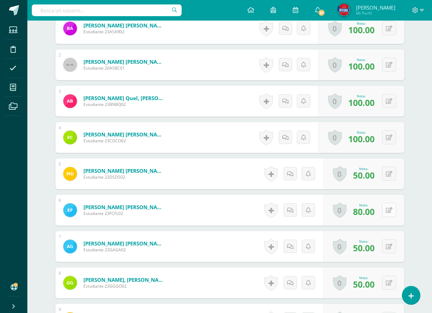
click at [390, 213] on button at bounding box center [389, 210] width 14 height 14
type input "100"
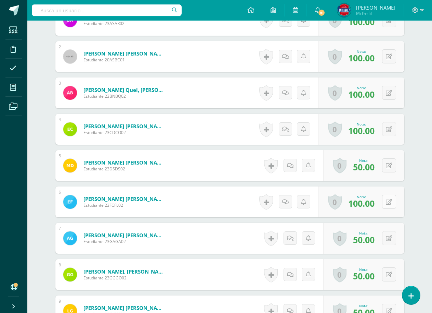
scroll to position [274, 0]
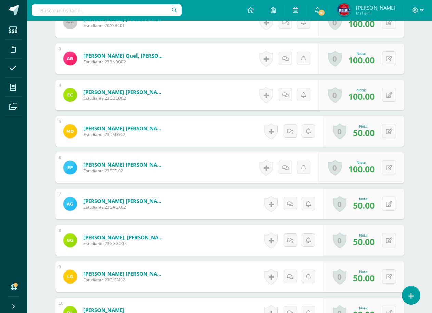
click at [393, 203] on button at bounding box center [389, 204] width 14 height 14
type input "80"
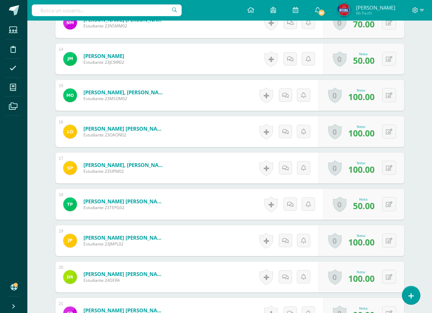
scroll to position [685, 0]
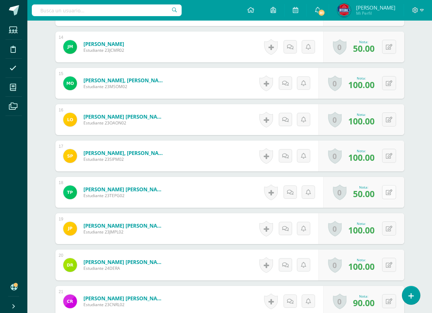
click at [387, 191] on button at bounding box center [389, 192] width 14 height 14
type input "100"
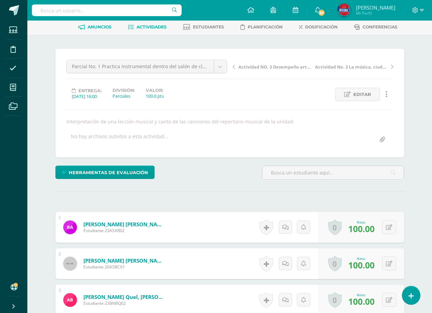
scroll to position [0, 0]
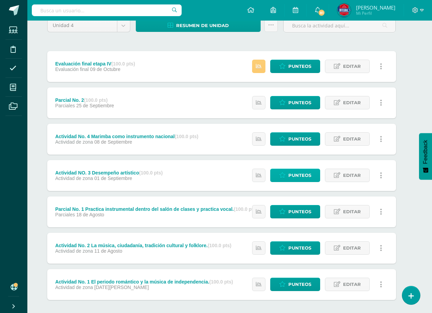
scroll to position [68, 8]
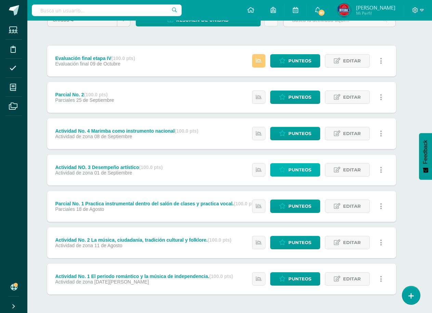
click at [295, 171] on span "Punteos" at bounding box center [300, 169] width 23 height 13
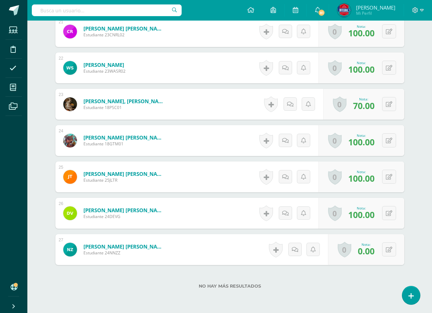
scroll to position [985, 0]
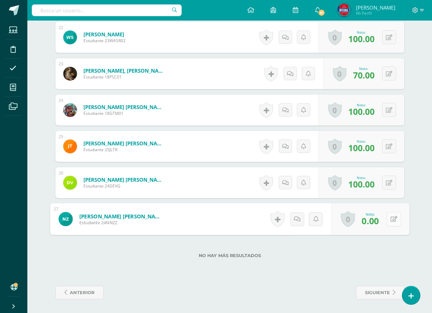
click at [392, 217] on button at bounding box center [394, 219] width 14 height 14
type input "50"
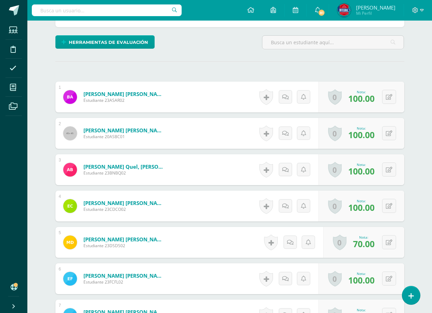
scroll to position [0, 0]
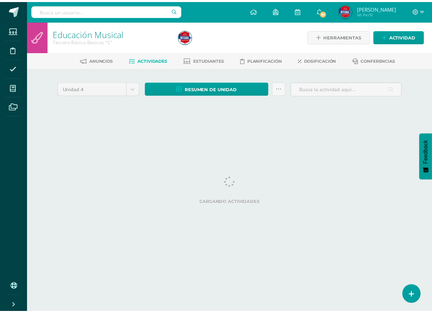
scroll to position [0, 11]
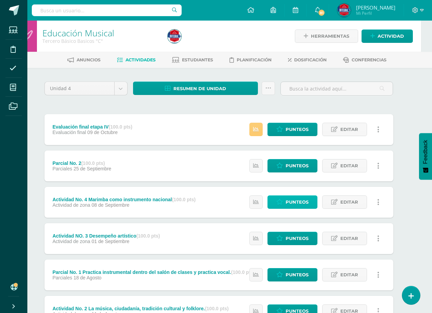
click at [295, 198] on span "Punteos" at bounding box center [297, 202] width 23 height 13
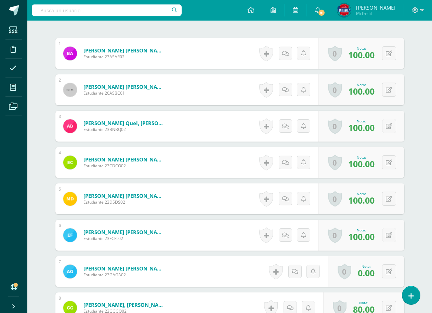
scroll to position [275, 0]
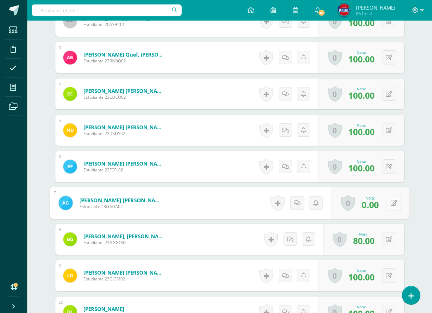
click at [393, 203] on button at bounding box center [394, 203] width 14 height 14
type input "50"
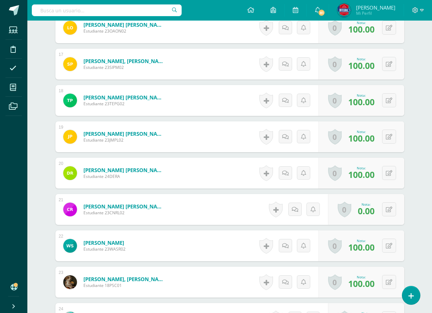
scroll to position [789, 0]
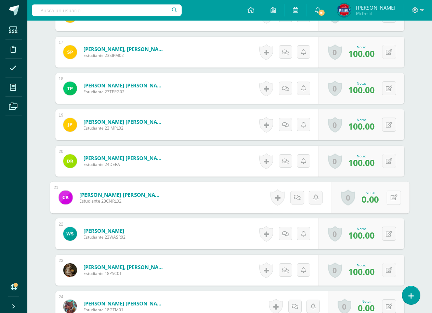
click at [391, 195] on icon at bounding box center [394, 197] width 7 height 6
type input "50"
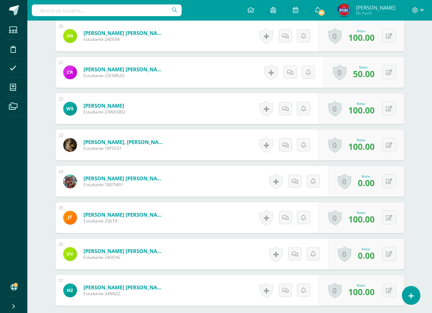
scroll to position [926, 0]
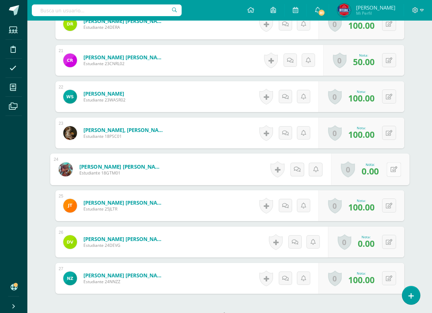
click at [394, 164] on button at bounding box center [394, 169] width 14 height 14
type input "50"
click at [382, 172] on link at bounding box center [376, 172] width 14 height 14
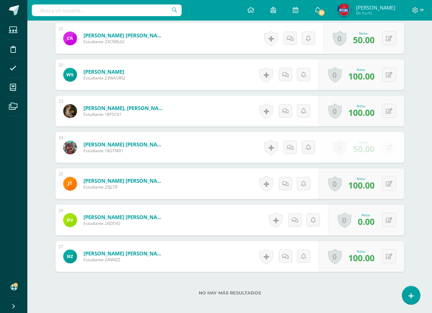
scroll to position [960, 0]
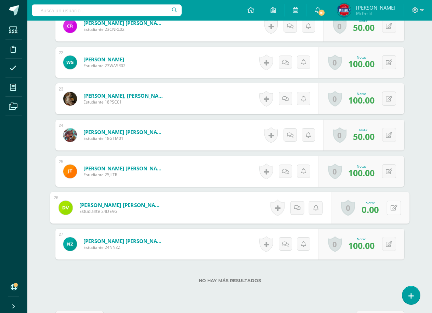
click at [393, 209] on button at bounding box center [394, 207] width 14 height 14
type input "50"
click at [378, 209] on icon at bounding box center [376, 210] width 6 height 6
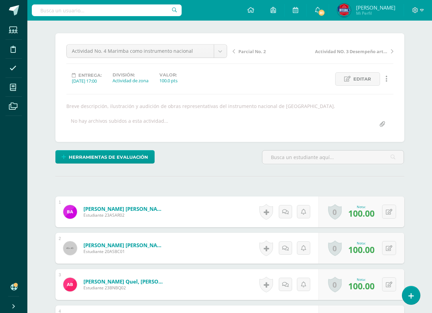
scroll to position [0, 0]
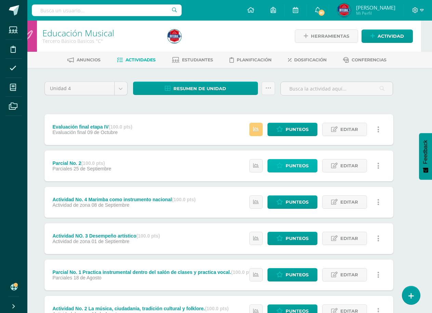
click at [296, 169] on span "Punteos" at bounding box center [297, 165] width 23 height 13
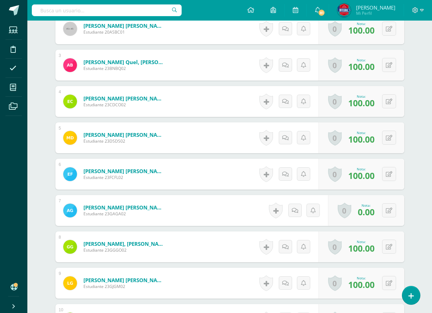
scroll to position [275, 0]
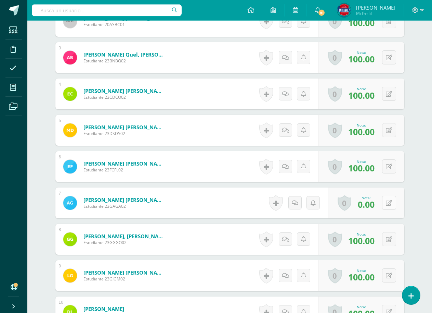
click at [388, 201] on icon at bounding box center [389, 203] width 7 height 6
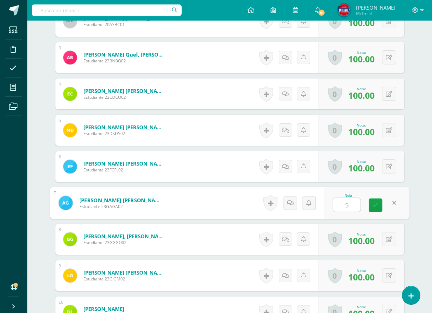
type input "50"
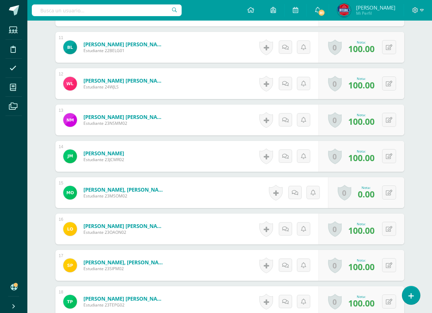
scroll to position [583, 0]
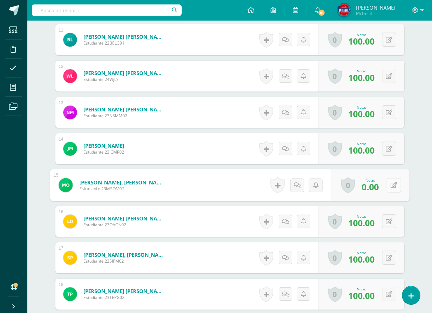
click at [388, 186] on button at bounding box center [394, 185] width 14 height 14
type input "50"
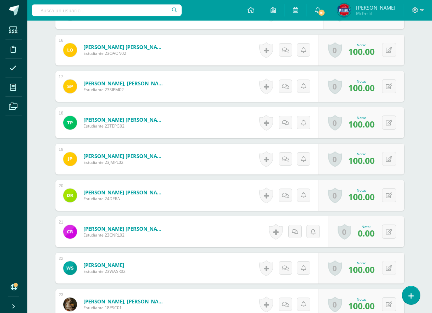
scroll to position [789, 0]
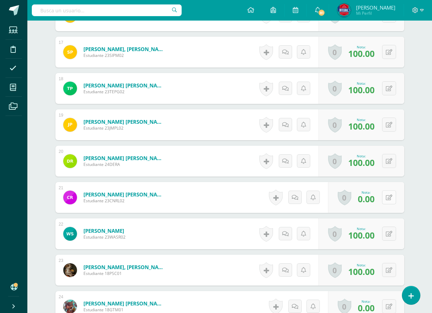
click at [392, 197] on icon at bounding box center [389, 197] width 7 height 6
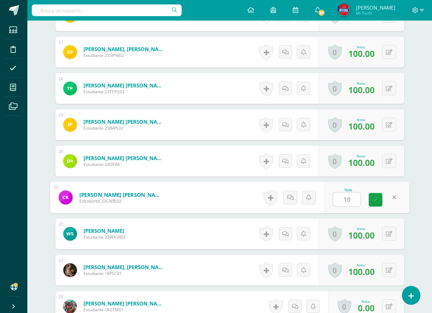
type input "100"
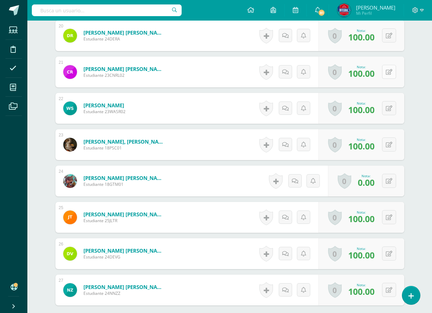
scroll to position [926, 0]
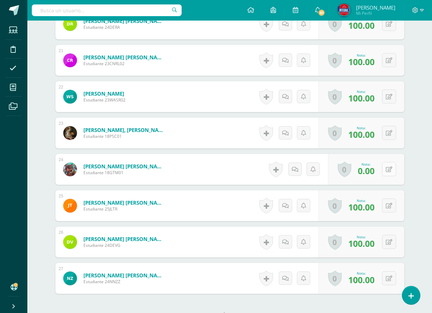
click at [390, 170] on icon at bounding box center [389, 169] width 7 height 6
type input "50"
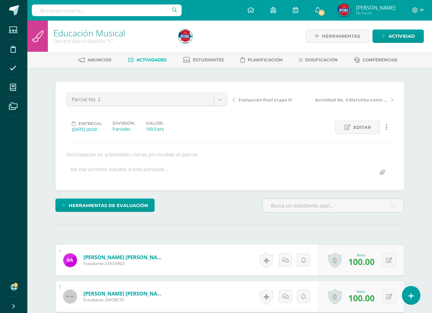
scroll to position [0, 0]
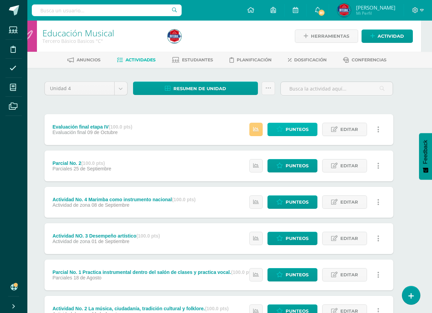
click at [302, 134] on span "Punteos" at bounding box center [297, 129] width 23 height 13
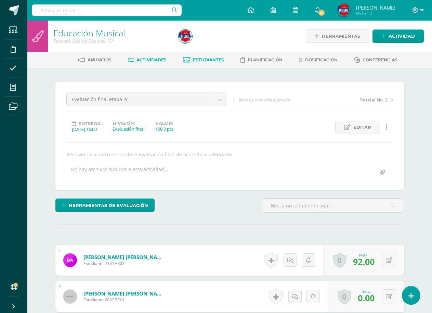
click at [204, 58] on span "Estudiantes" at bounding box center [208, 59] width 31 height 5
